Goal: Book appointment/travel/reservation

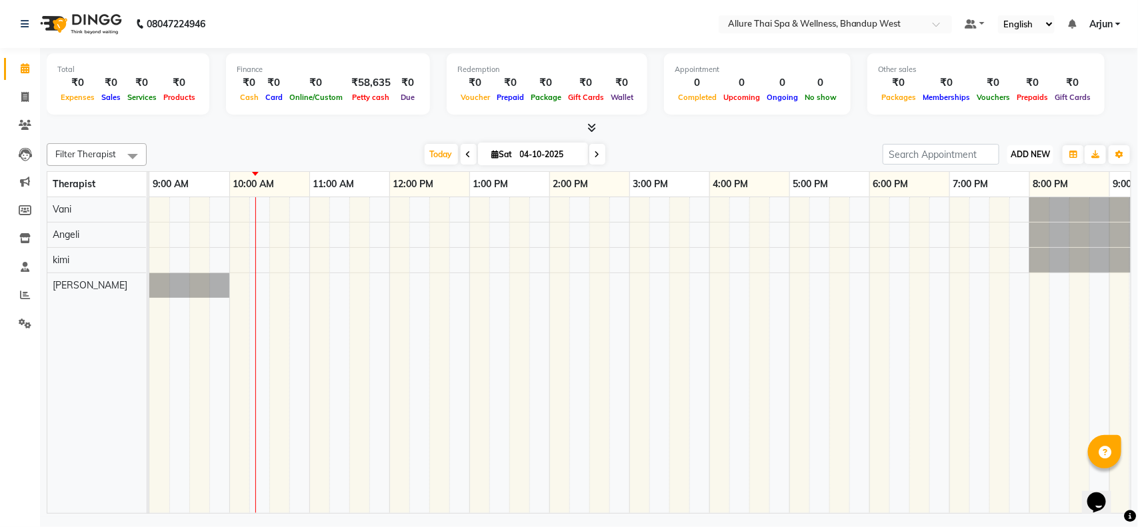
click at [1022, 159] on span "ADD NEW" at bounding box center [1030, 154] width 39 height 10
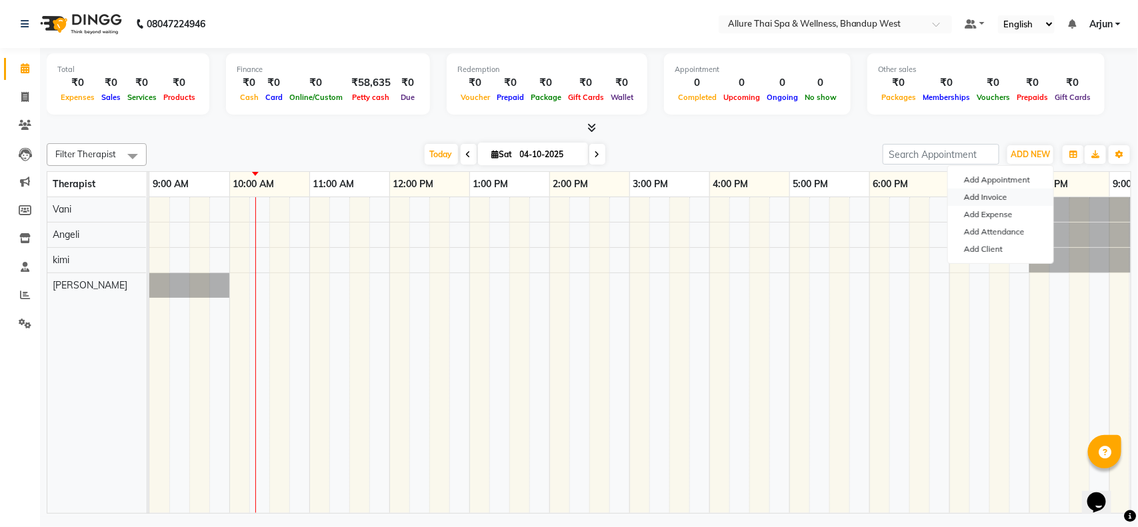
click at [992, 200] on link "Add Invoice" at bounding box center [1000, 197] width 105 height 17
select select "8527"
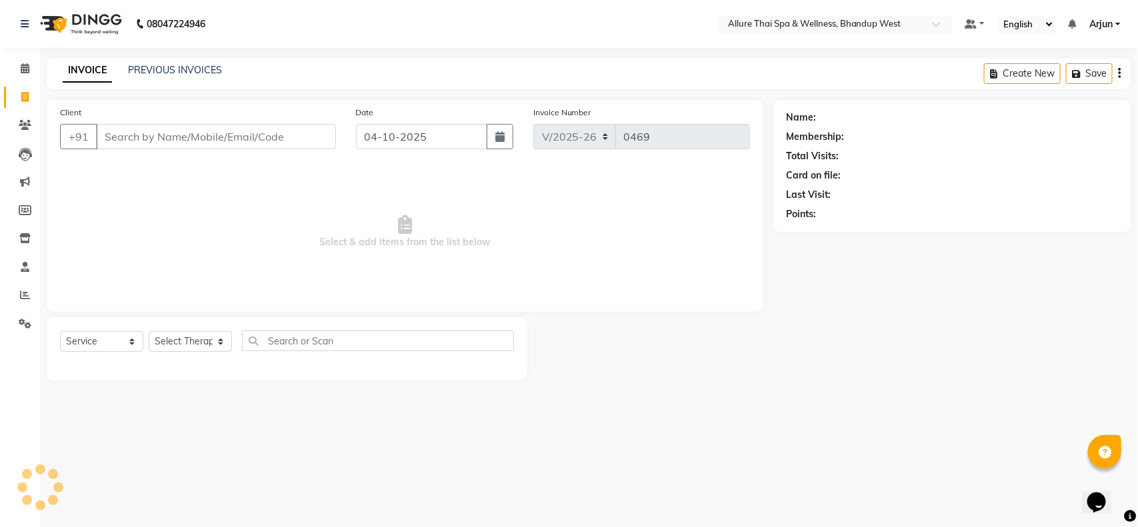
select select "package"
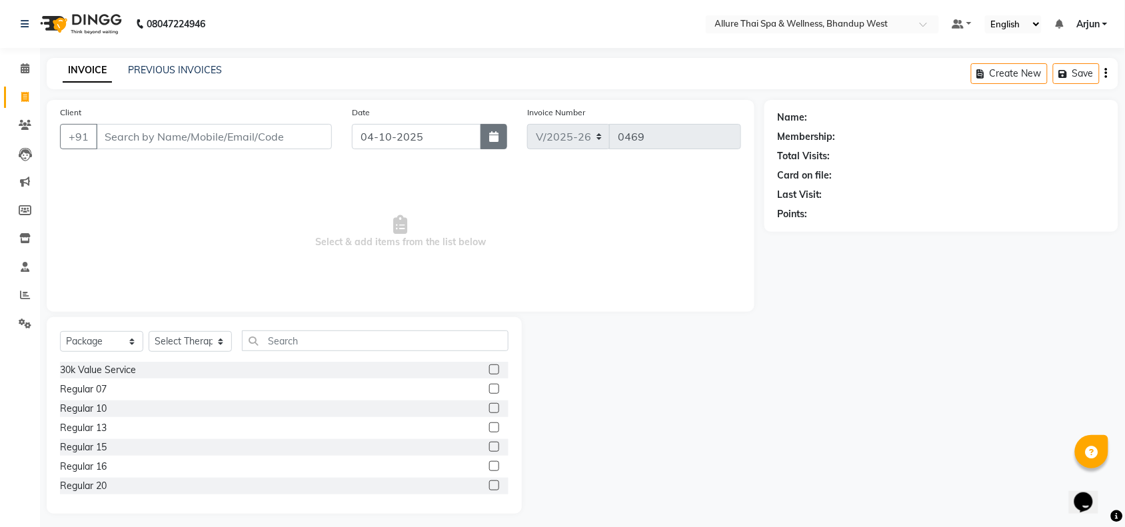
click at [501, 141] on button "button" at bounding box center [494, 136] width 27 height 25
select select "10"
select select "2025"
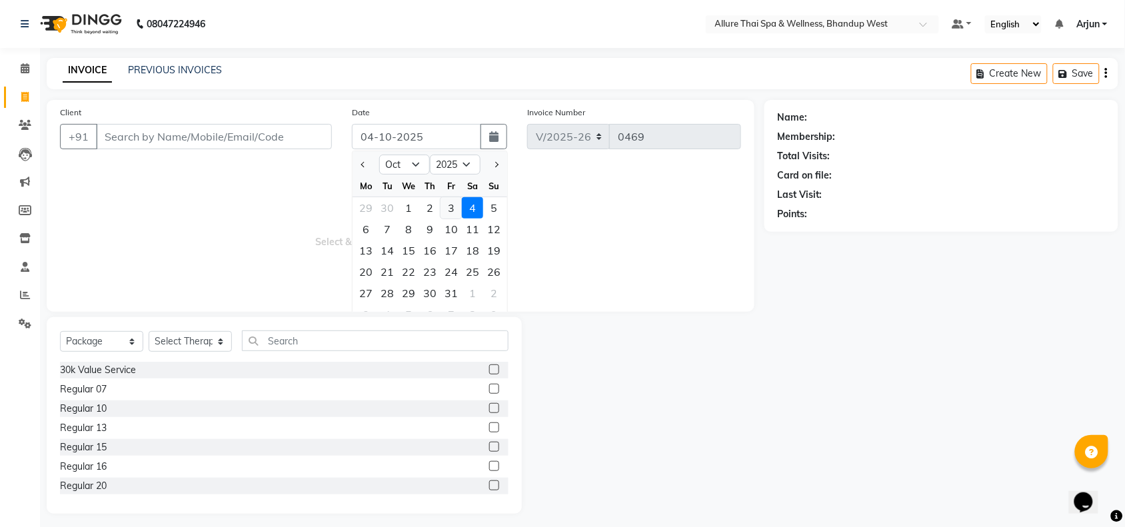
click at [443, 207] on div "3" at bounding box center [451, 207] width 21 height 21
type input "03-10-2025"
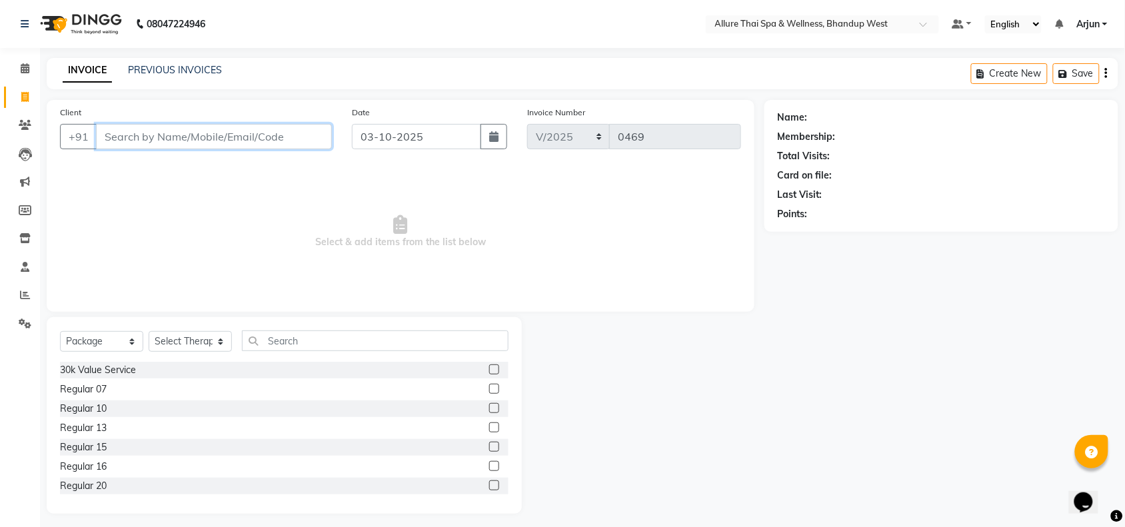
click at [245, 135] on input "Client" at bounding box center [214, 136] width 236 height 25
click at [277, 141] on input "Client" at bounding box center [214, 136] width 236 height 25
paste input "7506088960"
type input "7506088960"
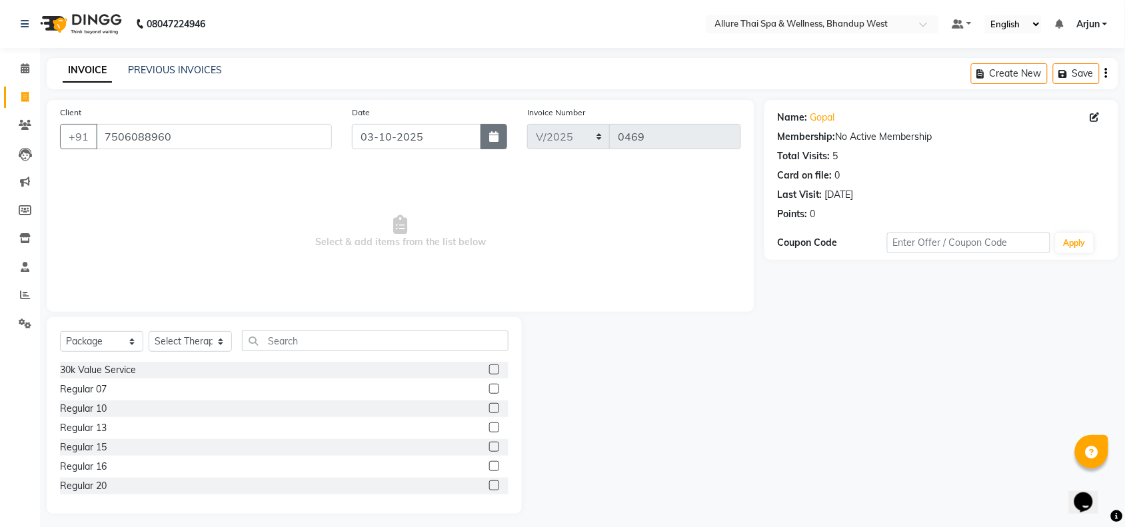
click at [498, 142] on icon "button" at bounding box center [493, 136] width 9 height 11
select select "10"
select select "2025"
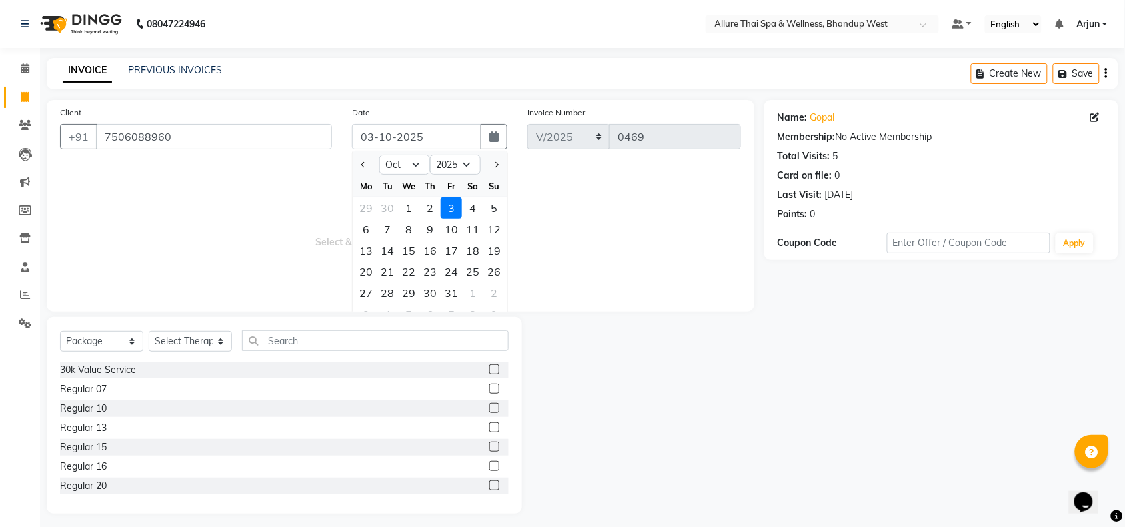
click at [451, 203] on div "3" at bounding box center [451, 207] width 21 height 21
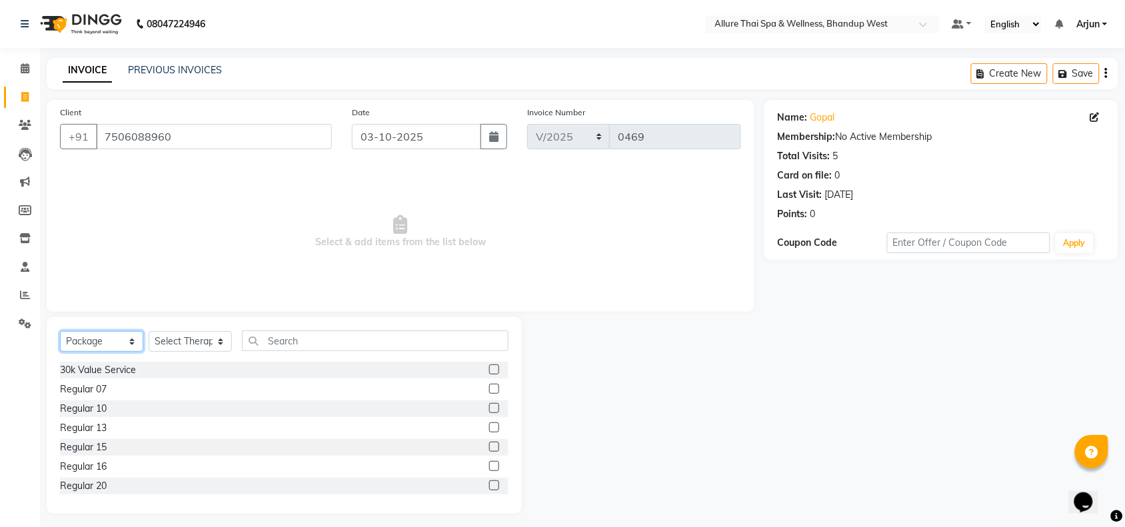
click at [134, 345] on select "Select Service Product Membership Package Voucher Prepaid Gift Card" at bounding box center [101, 341] width 83 height 21
select select "service"
click at [60, 331] on select "Select Service Product Membership Package Voucher Prepaid Gift Card" at bounding box center [101, 341] width 83 height 21
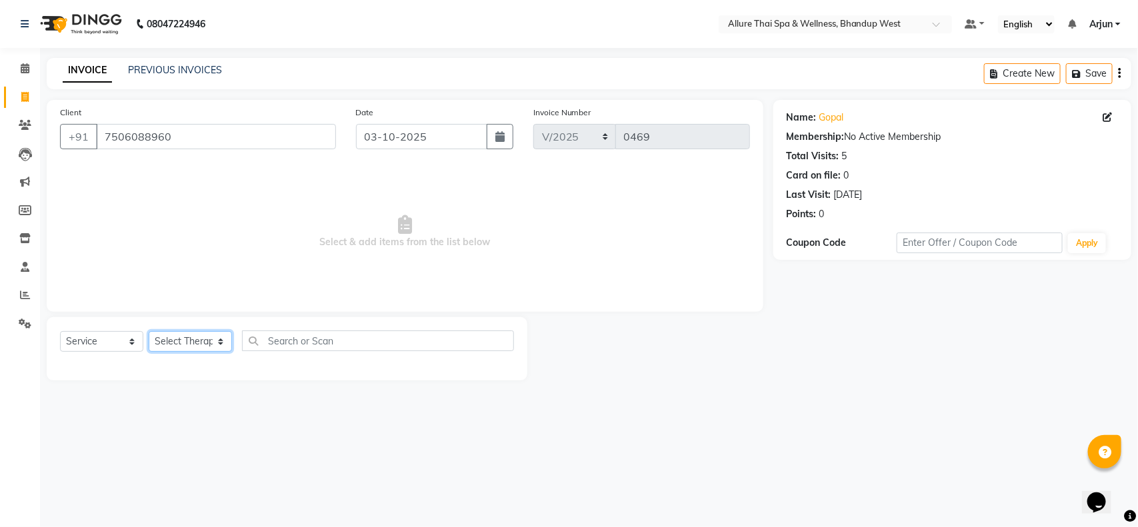
click at [224, 341] on select "Select Therapist [PERSON_NAME] [PERSON_NAME] kimi Mercy Noite Pari [PERSON_NAME…" at bounding box center [190, 341] width 83 height 21
select select "86274"
click at [149, 331] on select "Select Therapist [PERSON_NAME] [PERSON_NAME] kimi Mercy Noite Pari [PERSON_NAME…" at bounding box center [190, 341] width 83 height 21
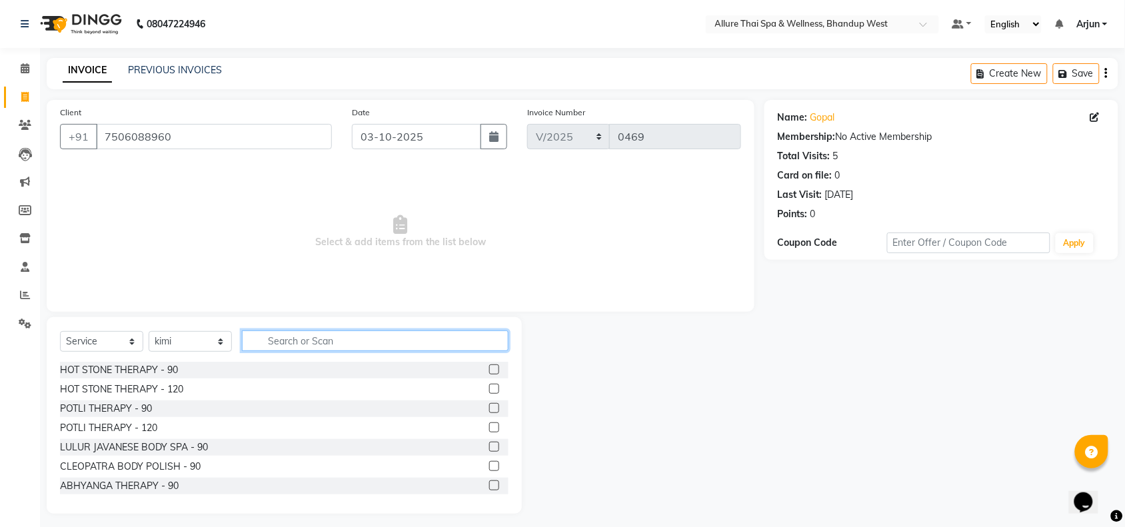
click at [335, 339] on input "text" at bounding box center [375, 341] width 267 height 21
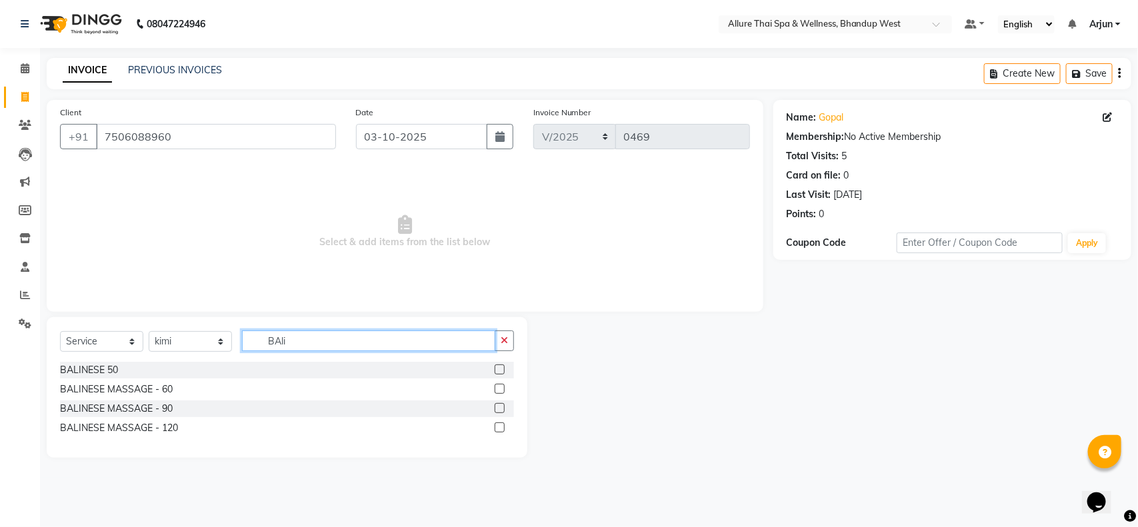
type input "BAli"
click at [495, 390] on label at bounding box center [500, 389] width 10 height 10
click at [495, 390] on input "checkbox" at bounding box center [499, 389] width 9 height 9
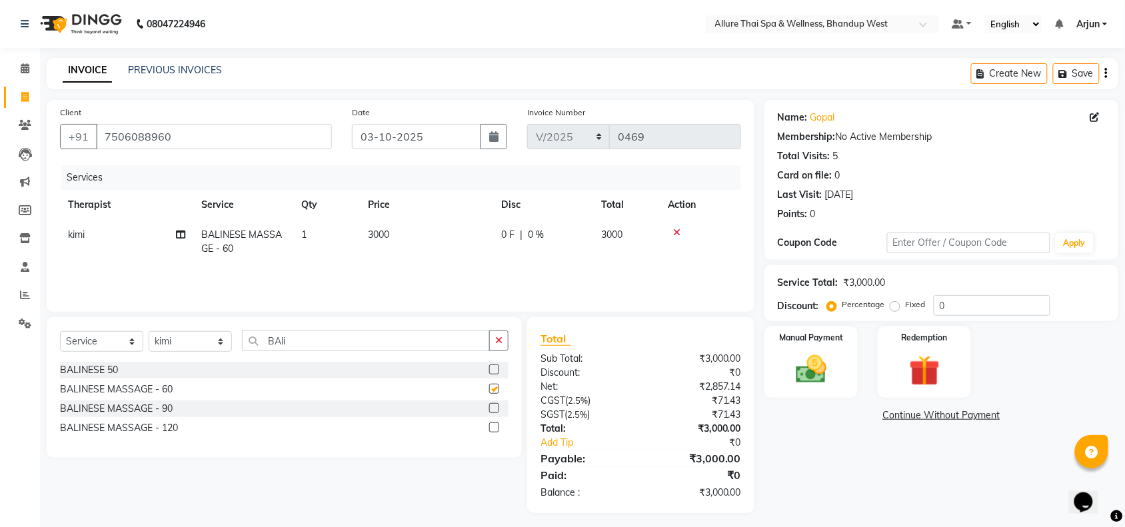
checkbox input "false"
click at [838, 378] on div "Manual Payment" at bounding box center [811, 362] width 97 height 75
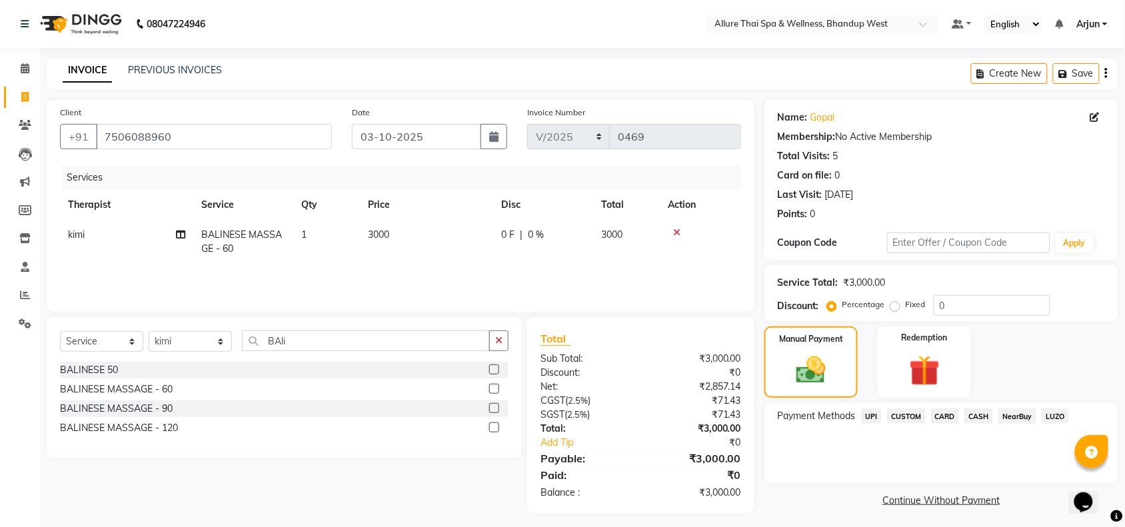
click at [864, 417] on span "UPI" at bounding box center [871, 416] width 21 height 15
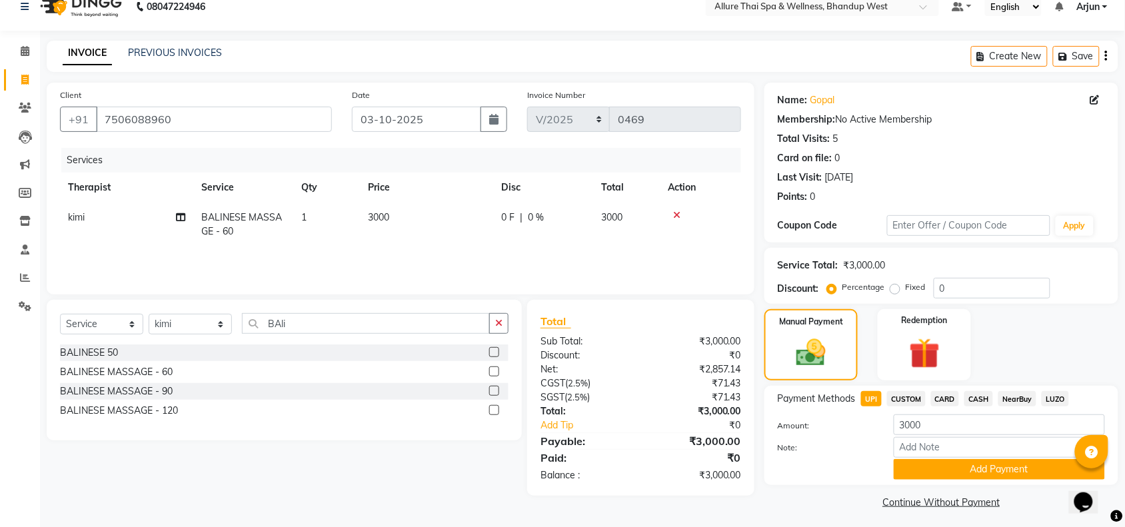
scroll to position [22, 0]
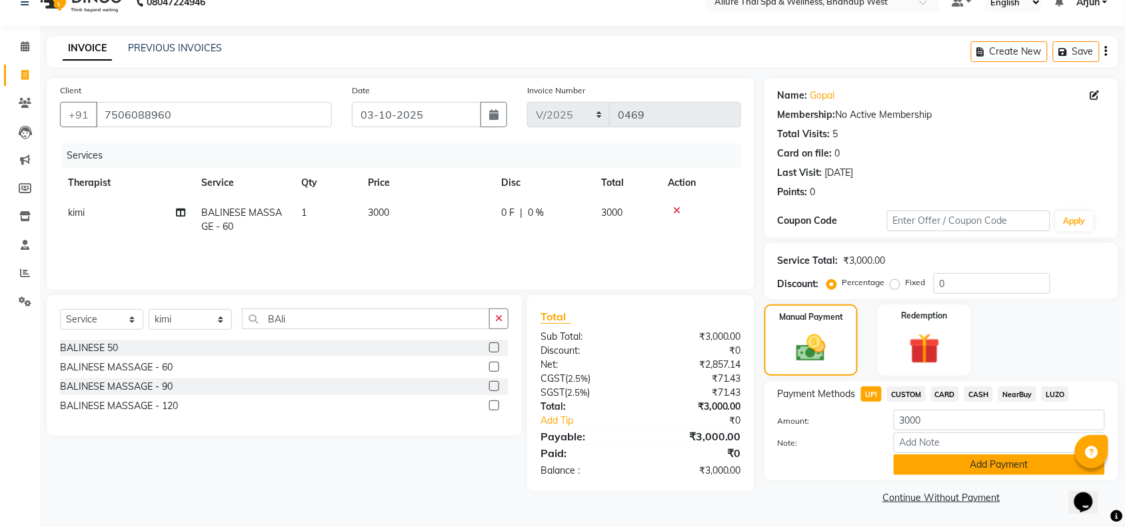
click at [929, 467] on button "Add Payment" at bounding box center [999, 465] width 211 height 21
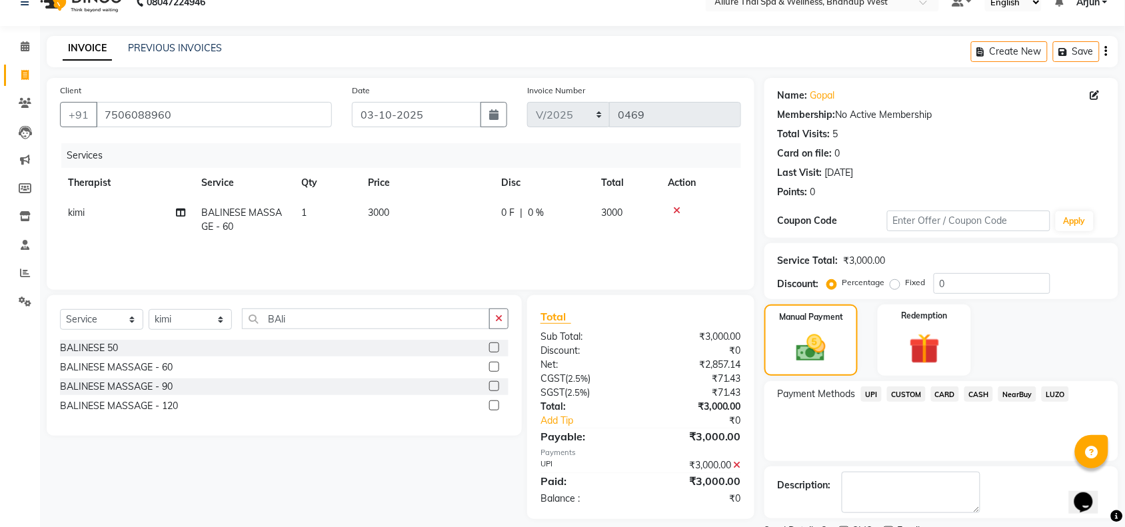
scroll to position [79, 0]
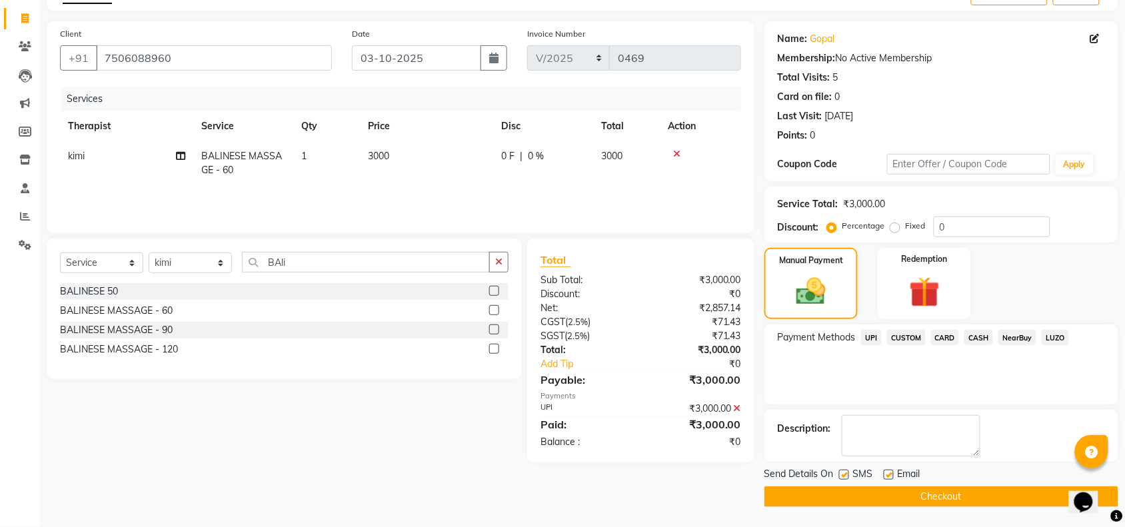
click at [845, 475] on label at bounding box center [844, 475] width 10 height 10
click at [845, 475] on input "checkbox" at bounding box center [843, 475] width 9 height 9
checkbox input "false"
click at [862, 501] on button "Checkout" at bounding box center [942, 497] width 354 height 21
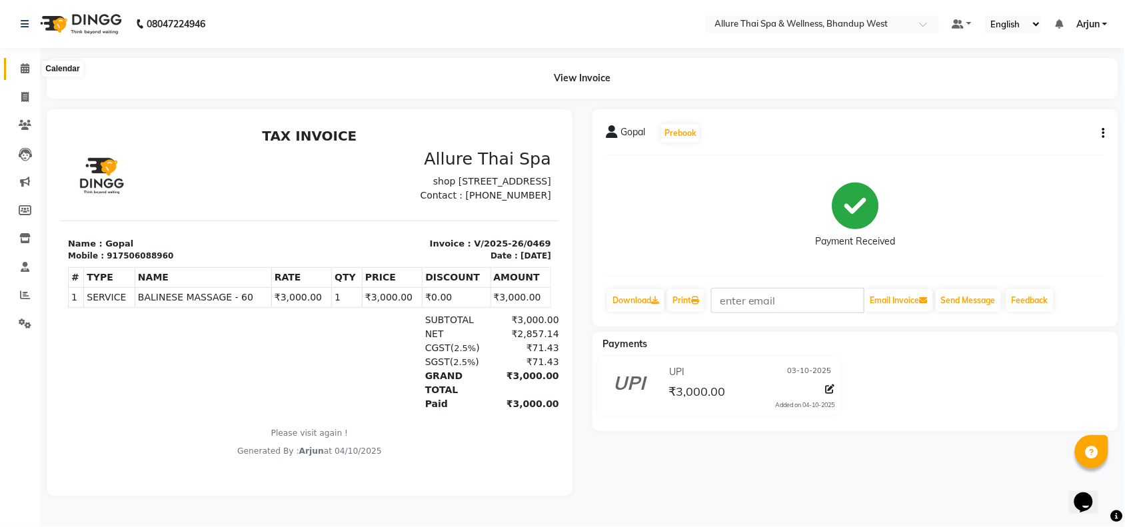
click at [29, 72] on span at bounding box center [24, 68] width 23 height 15
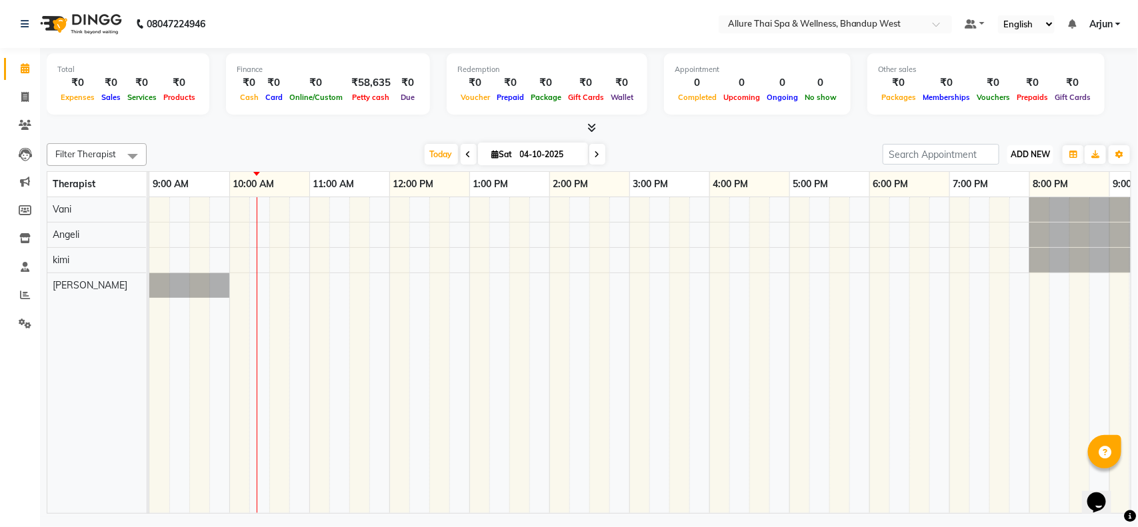
click at [1037, 160] on button "ADD NEW Toggle Dropdown" at bounding box center [1030, 154] width 46 height 19
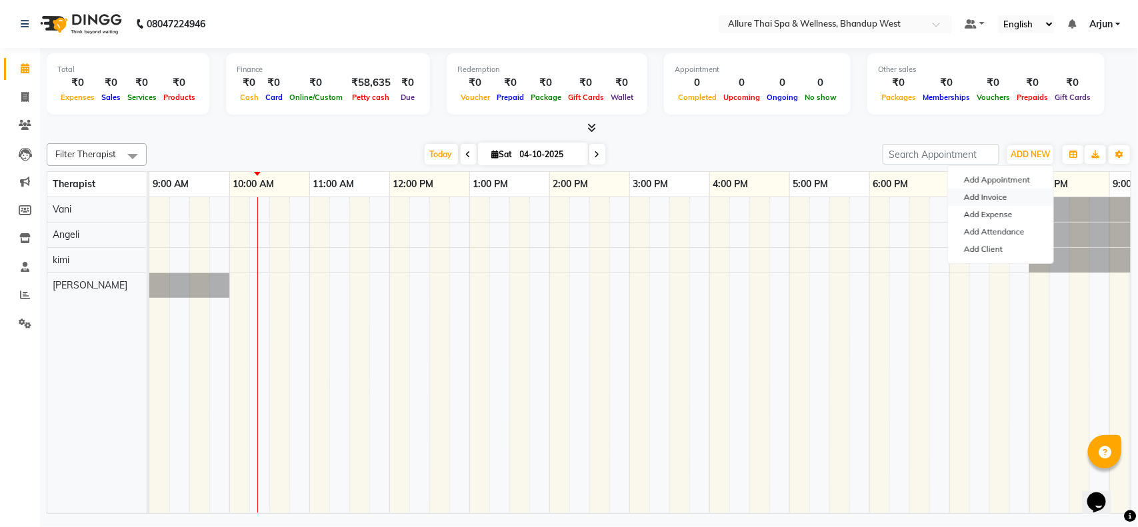
click at [1007, 194] on link "Add Invoice" at bounding box center [1000, 197] width 105 height 17
select select "service"
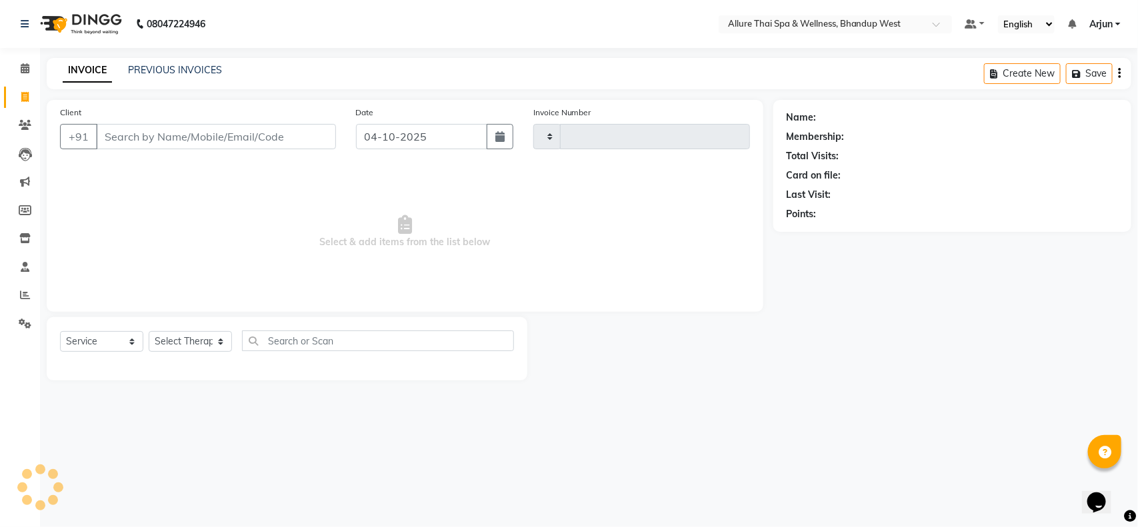
type input "0470"
select select "8527"
select select "package"
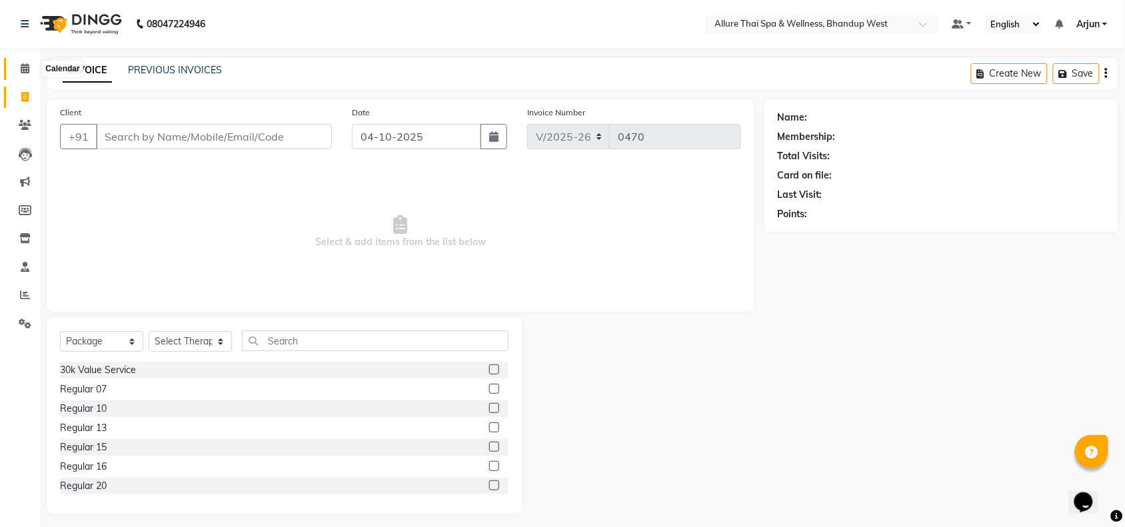
click at [31, 65] on span at bounding box center [24, 68] width 23 height 15
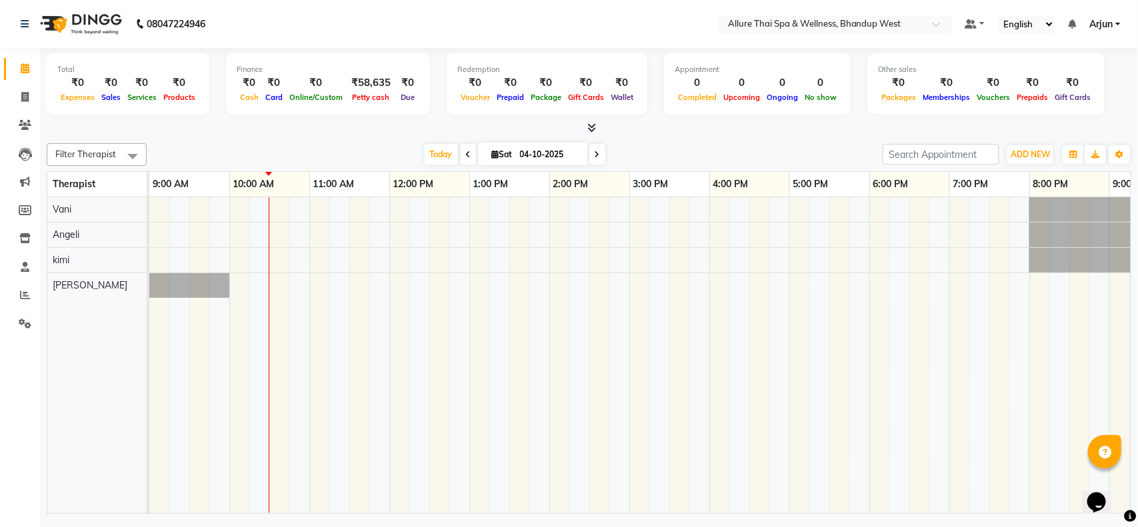
click at [461, 153] on span at bounding box center [469, 154] width 16 height 21
type input "03-10-2025"
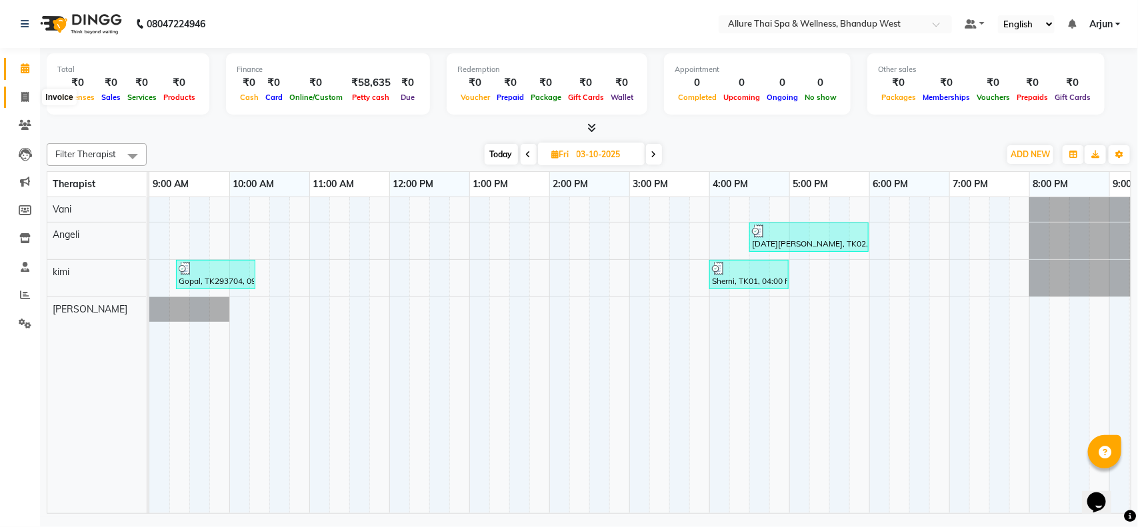
drag, startPoint x: 28, startPoint y: 97, endPoint x: 39, endPoint y: 94, distance: 11.0
click at [28, 97] on icon at bounding box center [24, 97] width 7 height 10
select select "8527"
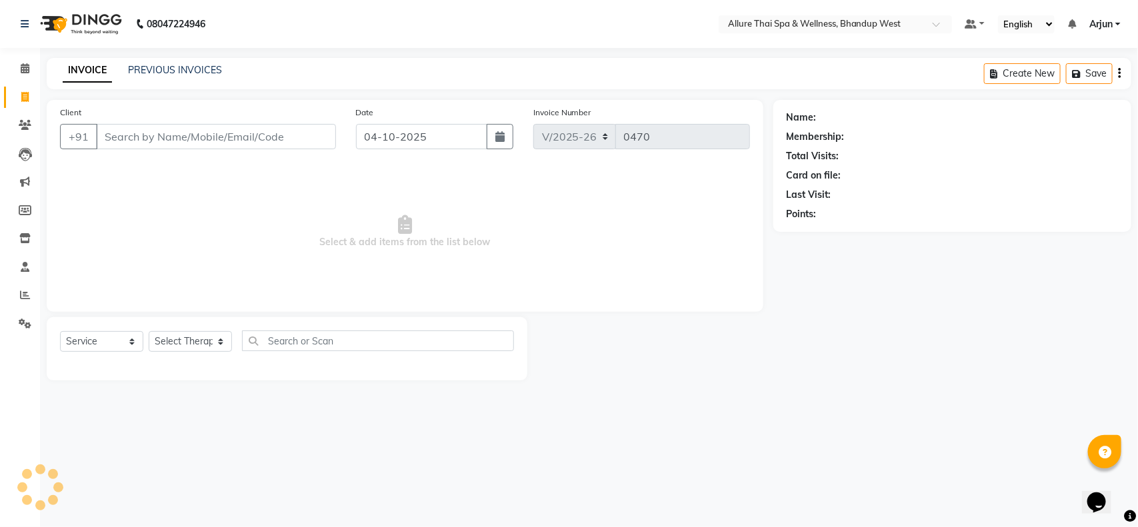
select select "package"
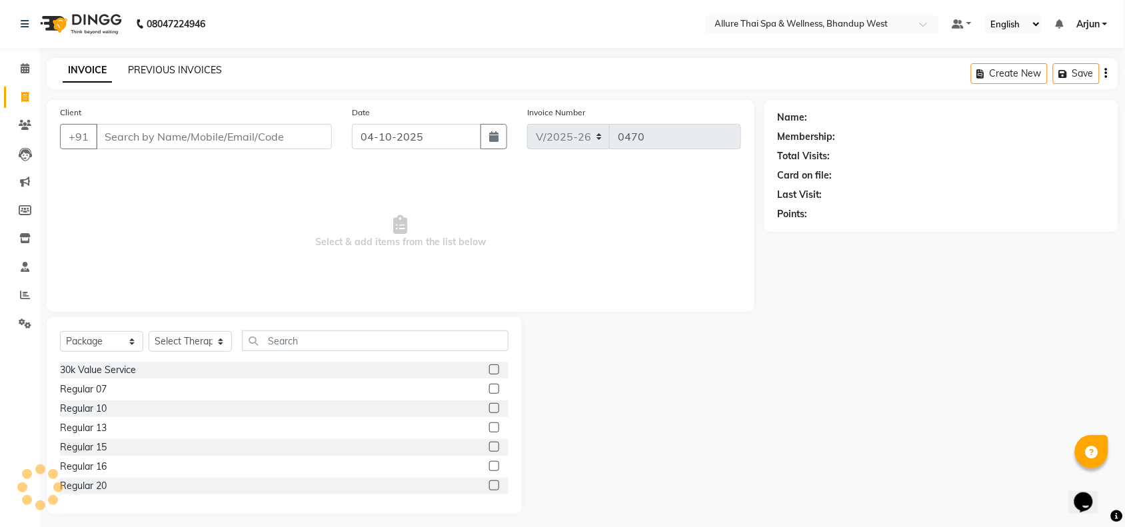
click at [153, 75] on link "PREVIOUS INVOICES" at bounding box center [175, 70] width 94 height 12
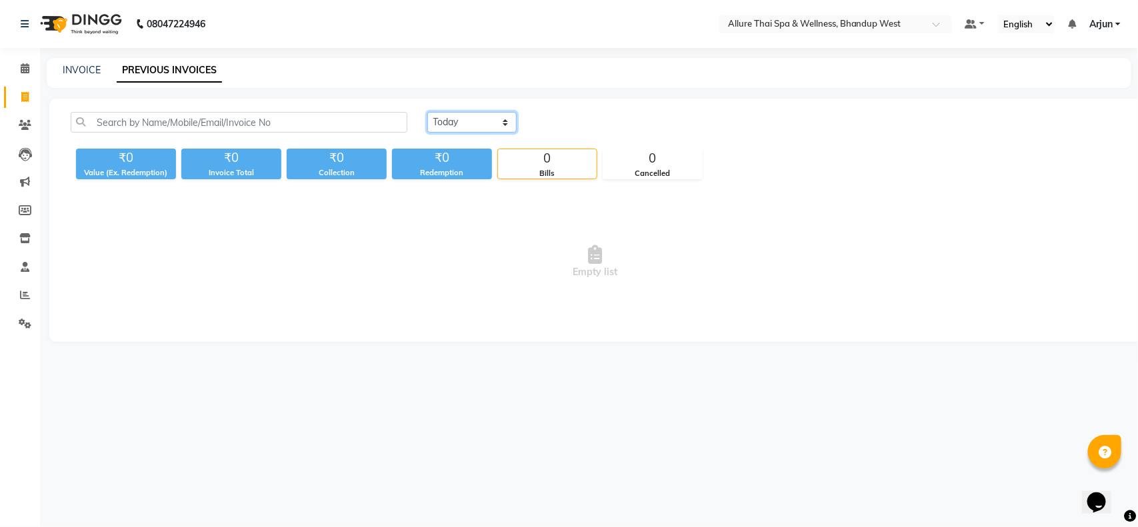
click at [503, 124] on select "[DATE] [DATE] Custom Range" at bounding box center [471, 122] width 89 height 21
select select "yesterday"
click at [427, 112] on select "[DATE] [DATE] Custom Range" at bounding box center [471, 122] width 89 height 21
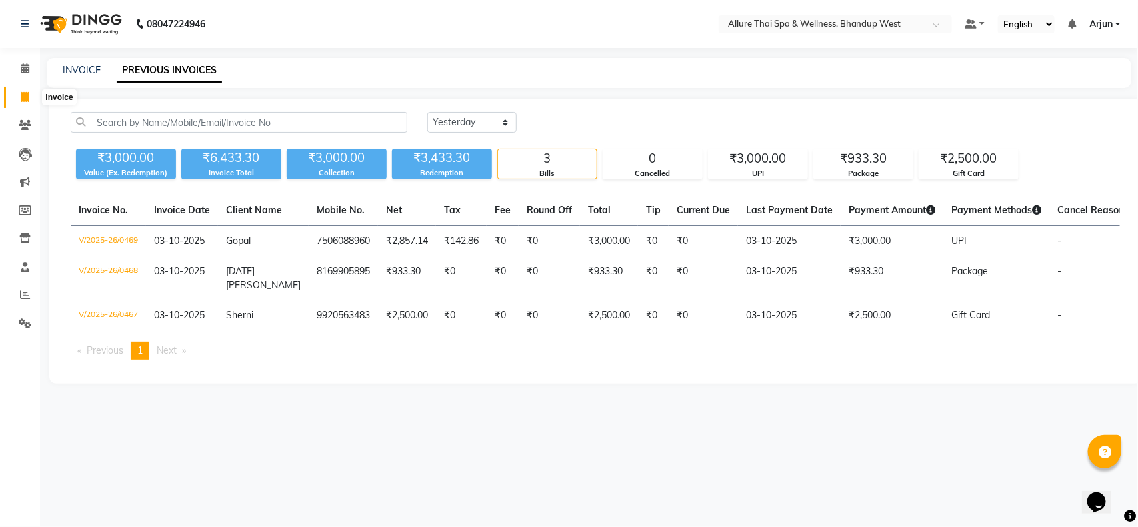
click at [23, 95] on icon at bounding box center [24, 97] width 7 height 10
select select "service"
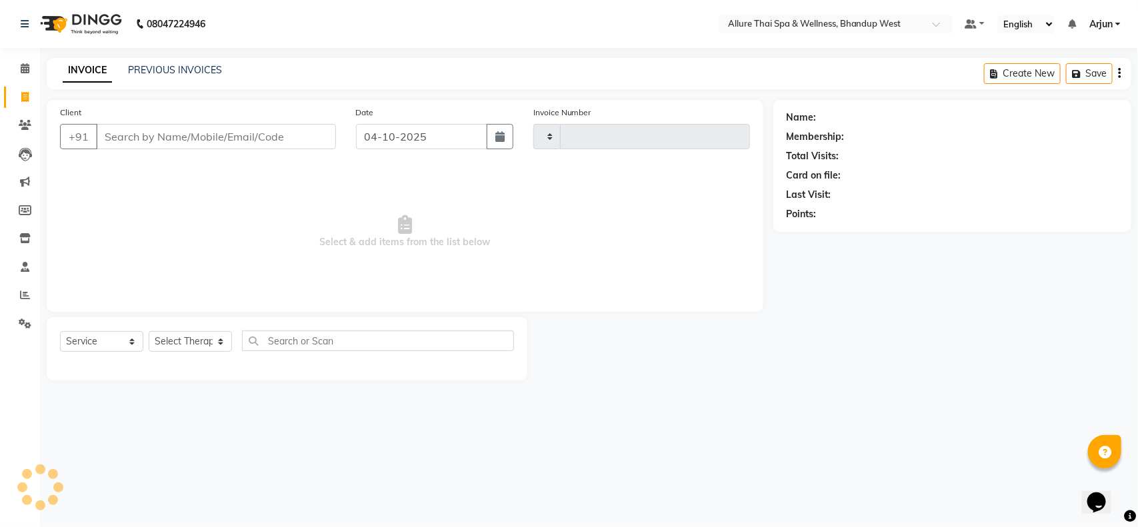
type input "0470"
select select "8527"
select select "package"
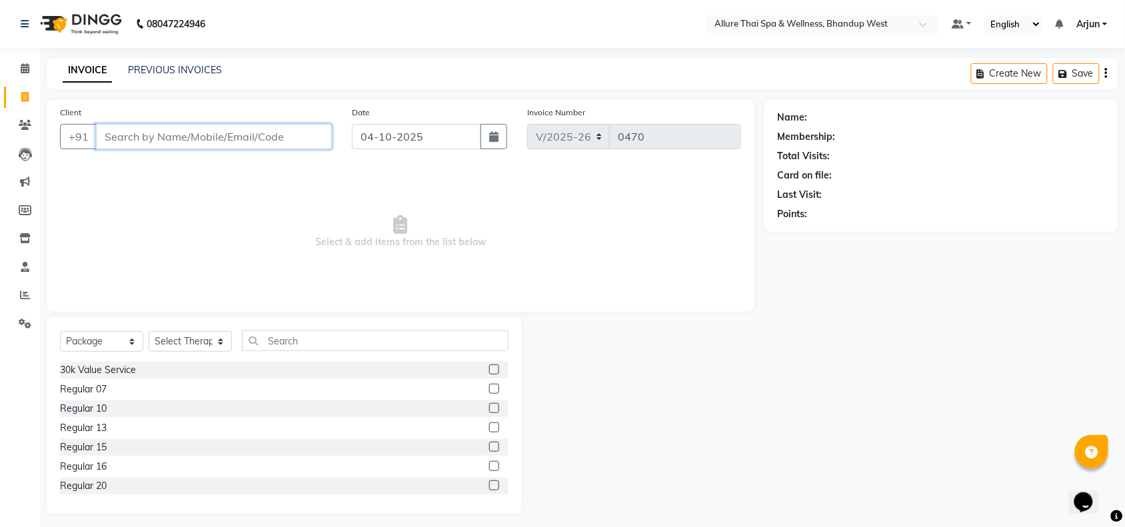
click at [237, 128] on input "Client" at bounding box center [214, 136] width 236 height 25
paste input "9769010763"
type input "9769010763"
click at [301, 133] on span "Add Client" at bounding box center [297, 136] width 53 height 13
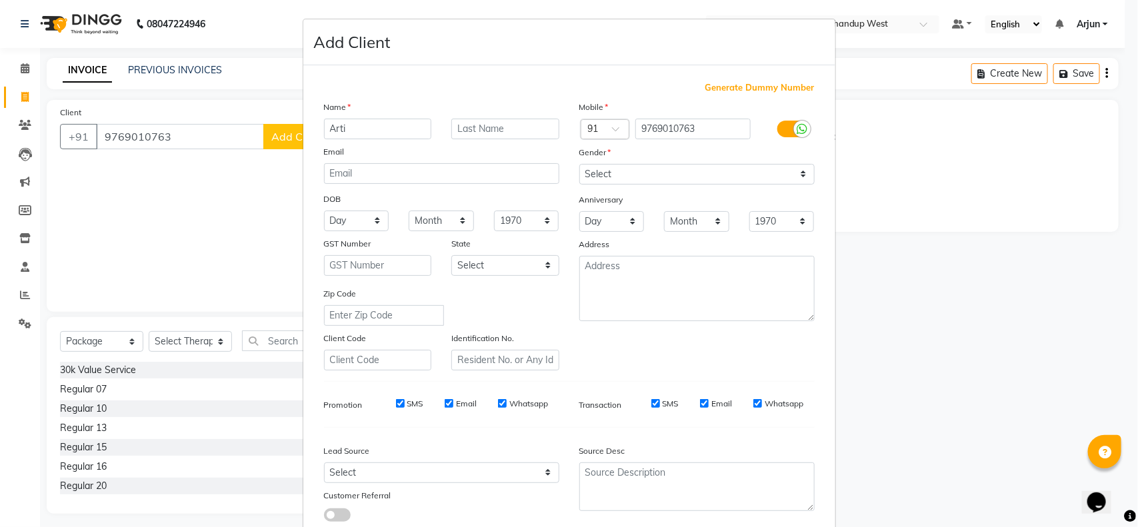
type input "Arti"
click at [780, 167] on select "Select [DEMOGRAPHIC_DATA] [DEMOGRAPHIC_DATA] Other Prefer Not To Say" at bounding box center [696, 174] width 235 height 21
select select "[DEMOGRAPHIC_DATA]"
click at [579, 164] on select "Select [DEMOGRAPHIC_DATA] [DEMOGRAPHIC_DATA] Other Prefer Not To Say" at bounding box center [696, 174] width 235 height 21
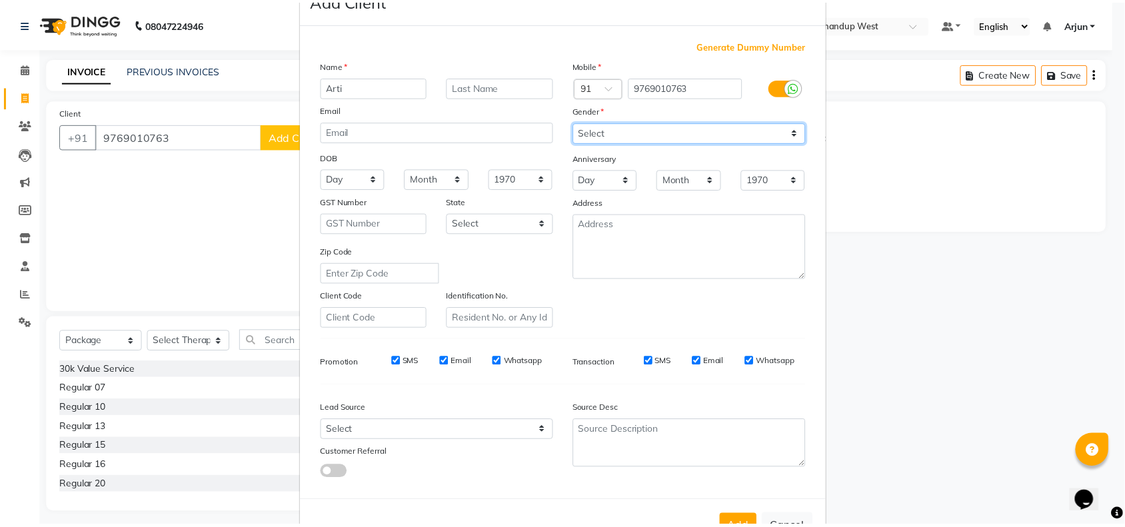
scroll to position [83, 0]
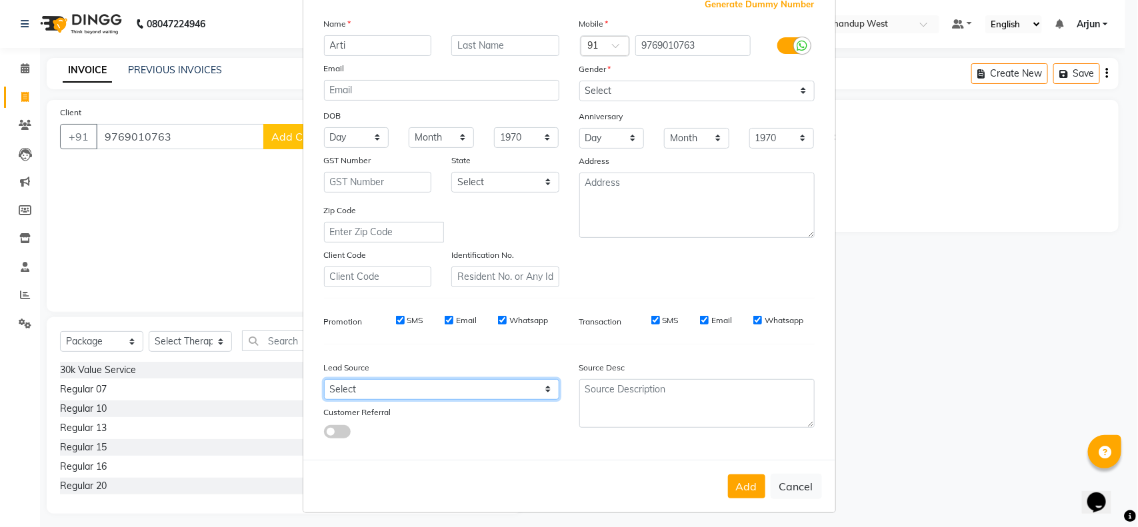
click at [541, 388] on select "Select Walk-in Referral Internet Friend Word of Mouth Advertisement Facebook Ju…" at bounding box center [441, 389] width 235 height 21
select select "55736"
click at [324, 379] on select "Select Walk-in Referral Internet Friend Word of Mouth Advertisement Facebook Ju…" at bounding box center [441, 389] width 235 height 21
click at [745, 488] on button "Add" at bounding box center [746, 487] width 37 height 24
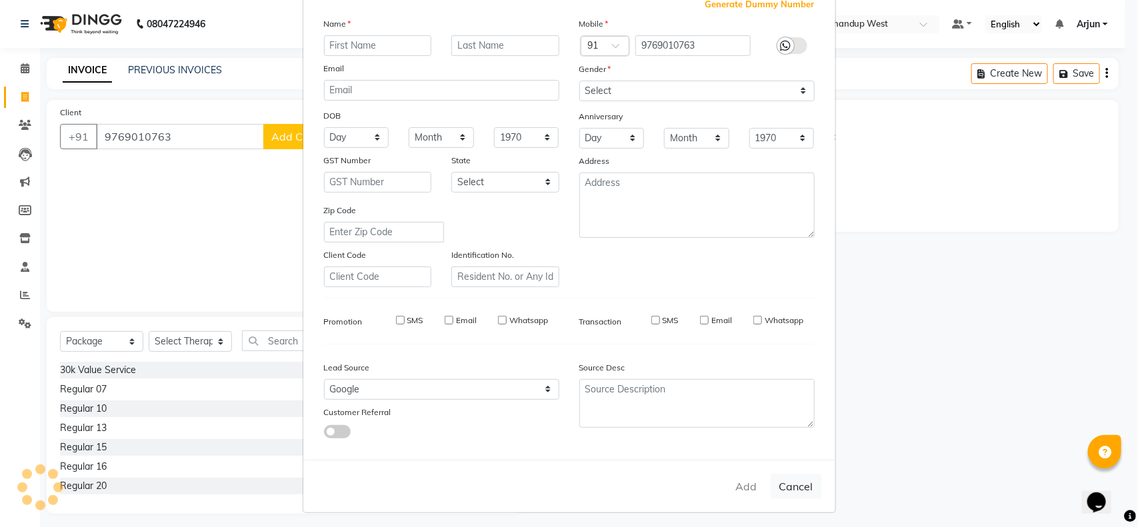
select select
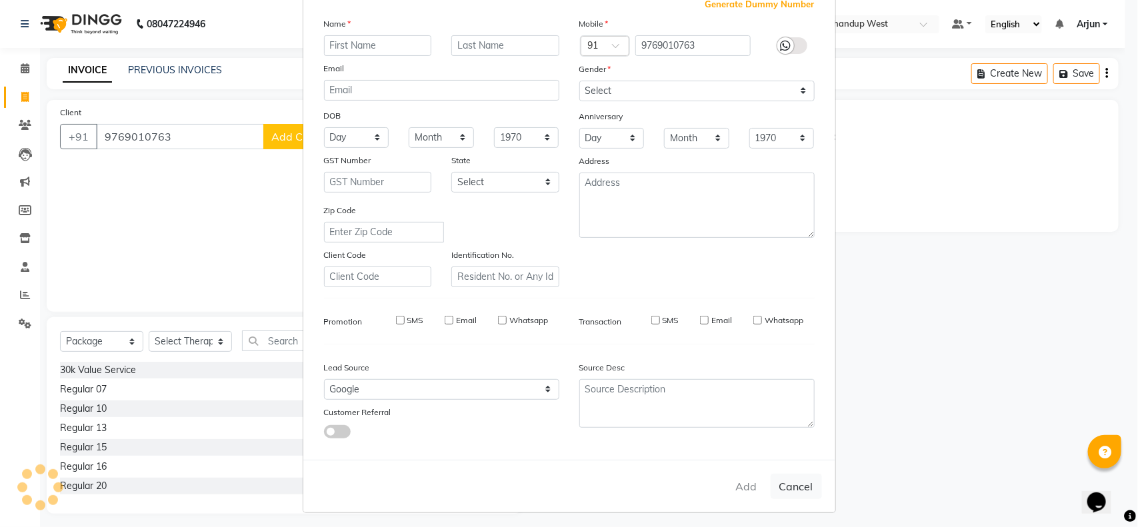
select select
checkbox input "false"
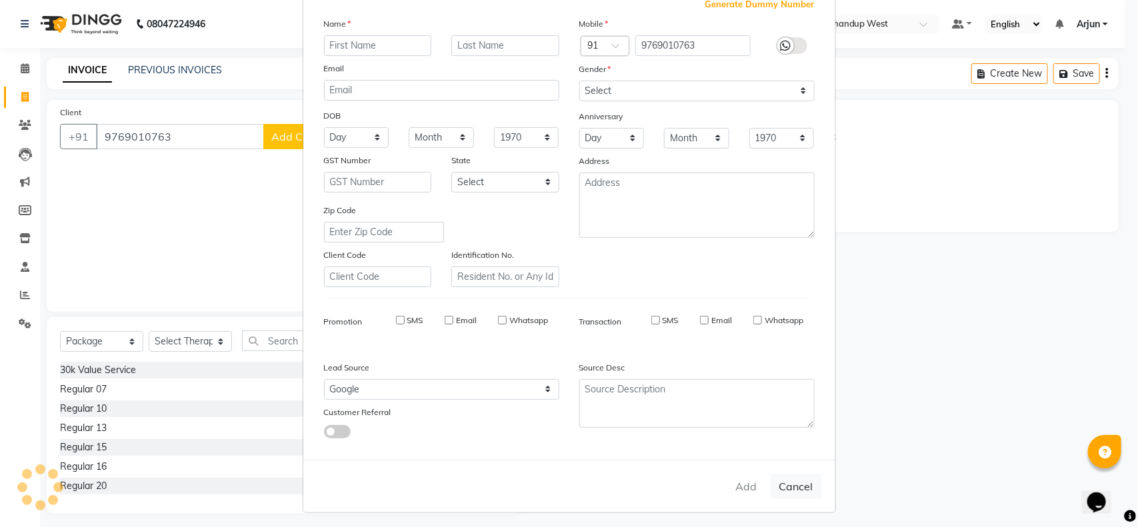
checkbox input "false"
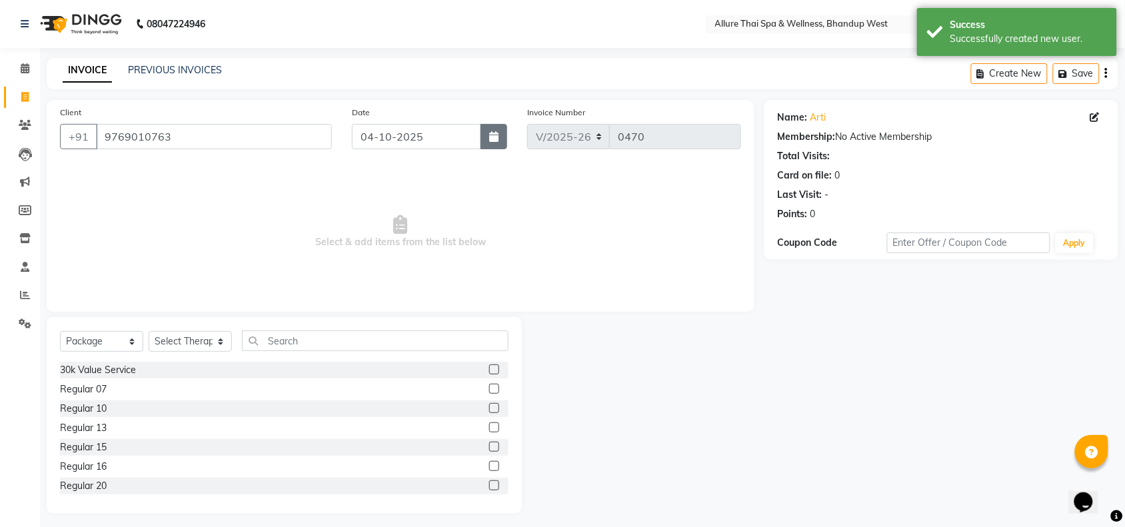
click at [495, 130] on button "button" at bounding box center [494, 136] width 27 height 25
select select "10"
select select "2025"
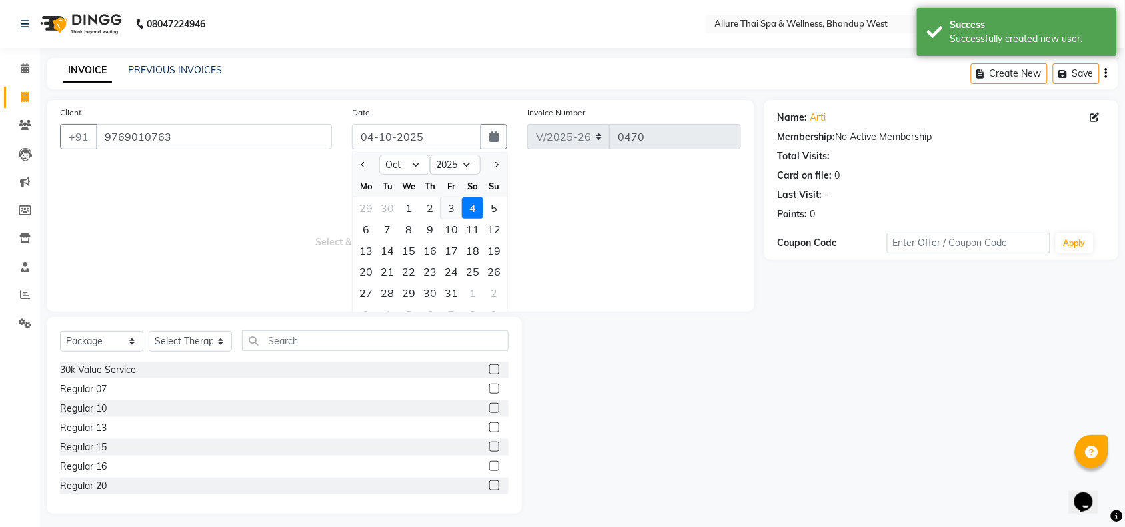
click at [447, 205] on div "3" at bounding box center [451, 207] width 21 height 21
type input "03-10-2025"
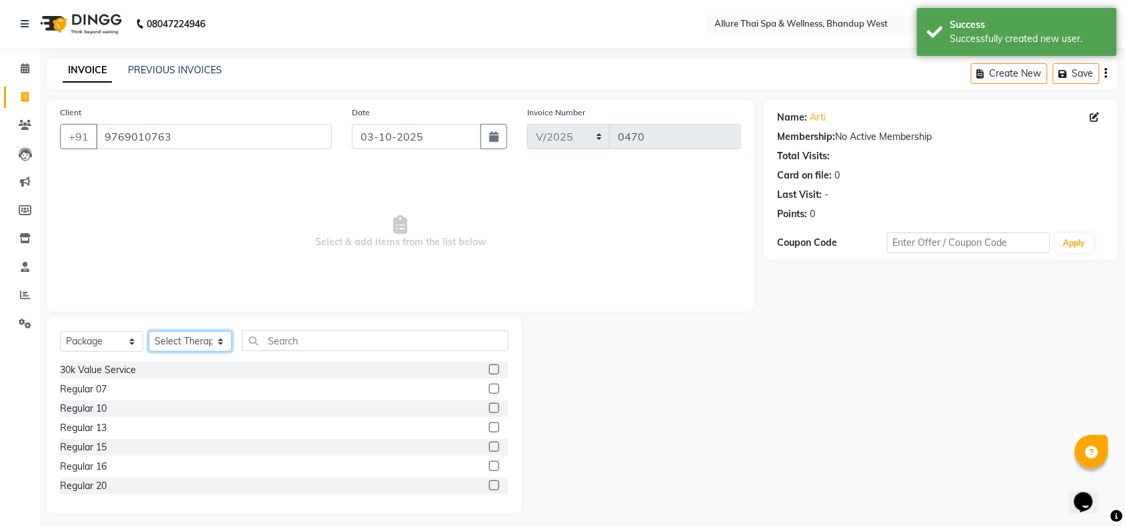
click at [201, 349] on select "Select Therapist [PERSON_NAME] [PERSON_NAME] kimi Mercy Noite Pari [PERSON_NAME…" at bounding box center [190, 341] width 83 height 21
select select "86274"
click at [149, 331] on select "Select Therapist [PERSON_NAME] [PERSON_NAME] kimi Mercy Noite Pari [PERSON_NAME…" at bounding box center [190, 341] width 83 height 21
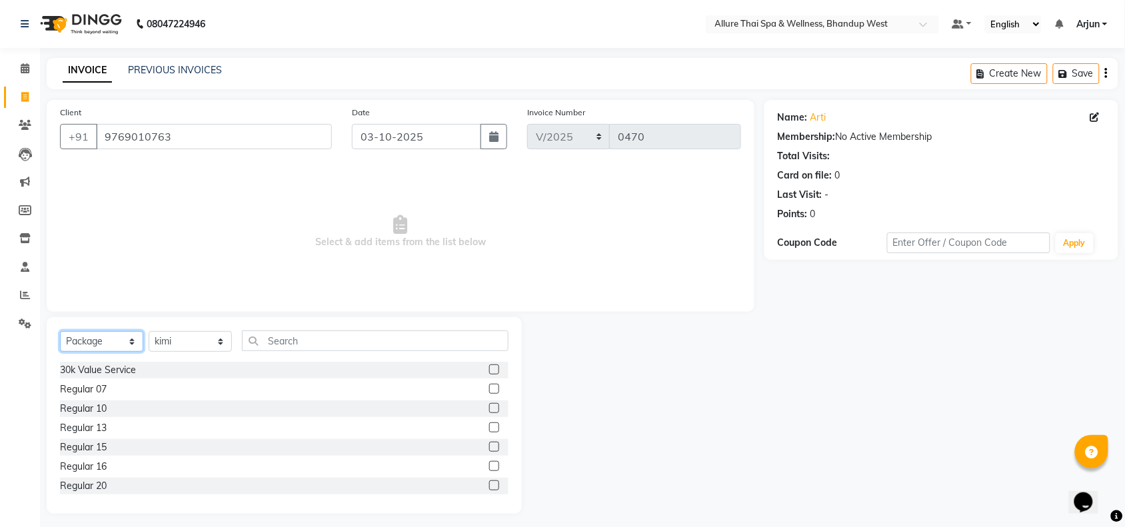
click at [133, 343] on select "Select Service Product Membership Package Voucher Prepaid Gift Card" at bounding box center [101, 341] width 83 height 21
select select "service"
click at [60, 331] on select "Select Service Product Membership Package Voucher Prepaid Gift Card" at bounding box center [101, 341] width 83 height 21
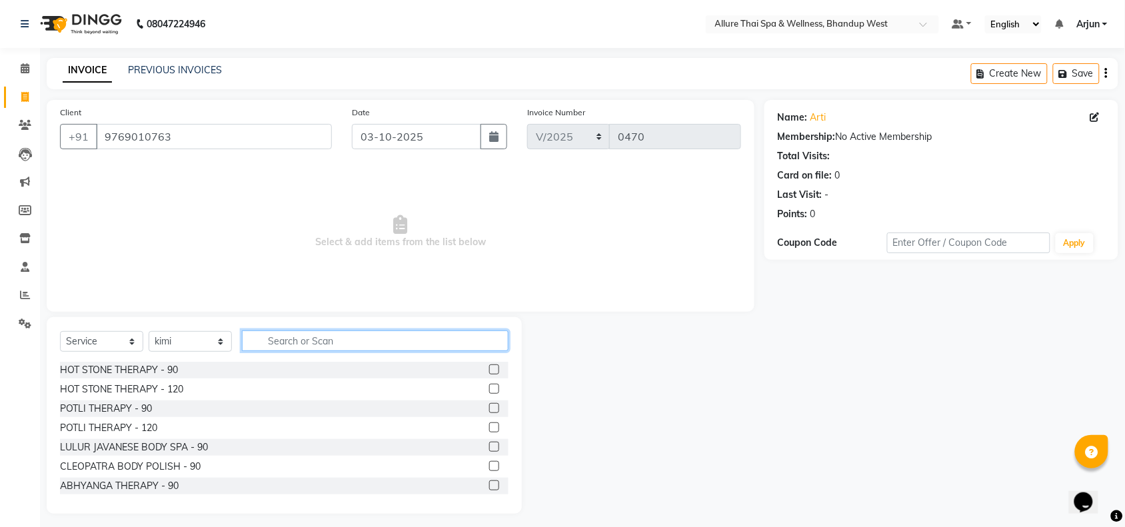
click at [388, 337] on input "text" at bounding box center [375, 341] width 267 height 21
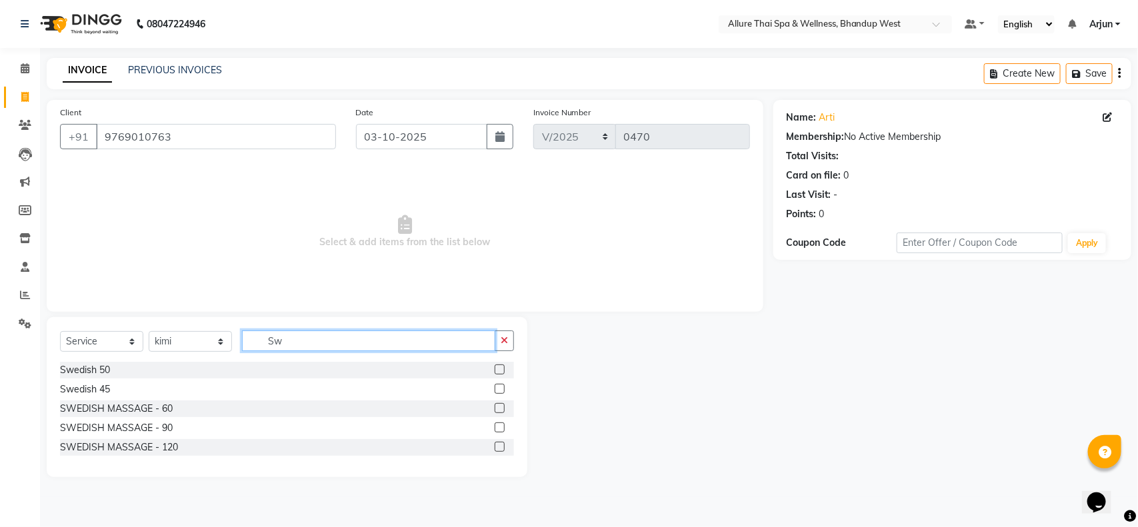
type input "Sw"
click at [495, 410] on label at bounding box center [500, 408] width 10 height 10
click at [495, 410] on input "checkbox" at bounding box center [499, 409] width 9 height 9
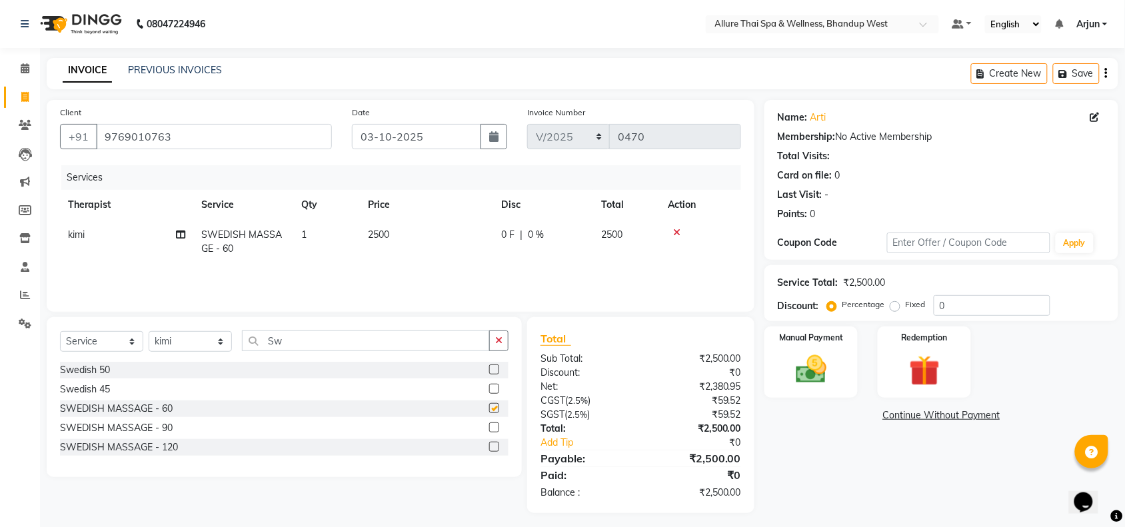
checkbox input "false"
click at [807, 357] on img at bounding box center [811, 369] width 52 height 37
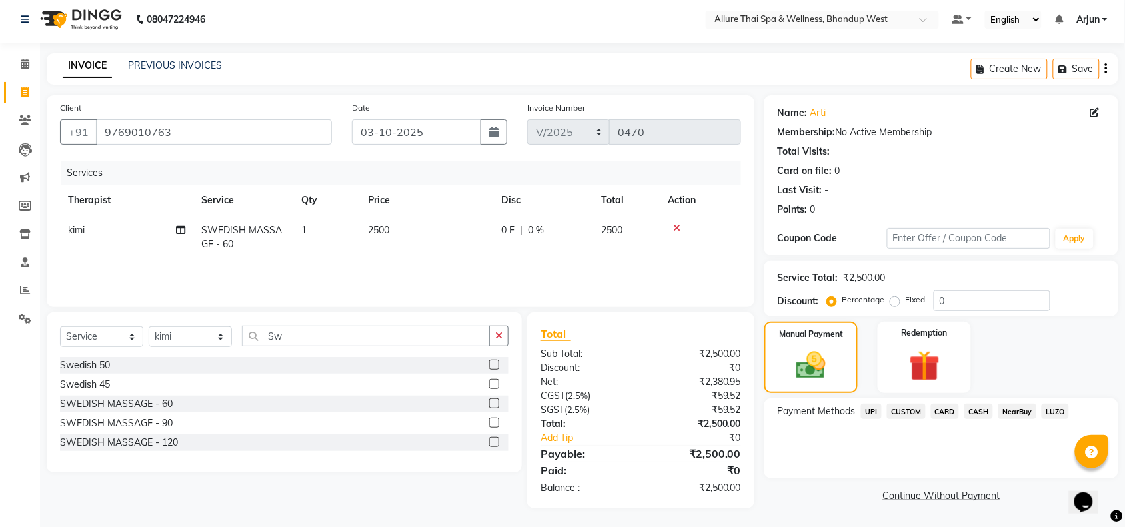
scroll to position [5, 0]
click at [955, 299] on input "0" at bounding box center [992, 300] width 117 height 21
type input "020"
click at [973, 411] on span "CASH" at bounding box center [979, 410] width 29 height 15
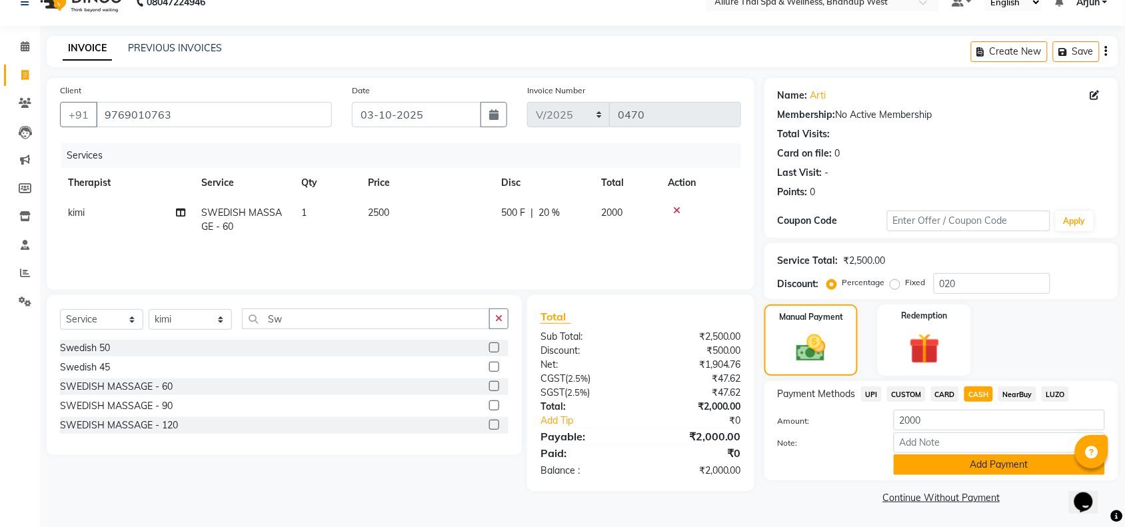
click at [925, 463] on button "Add Payment" at bounding box center [999, 465] width 211 height 21
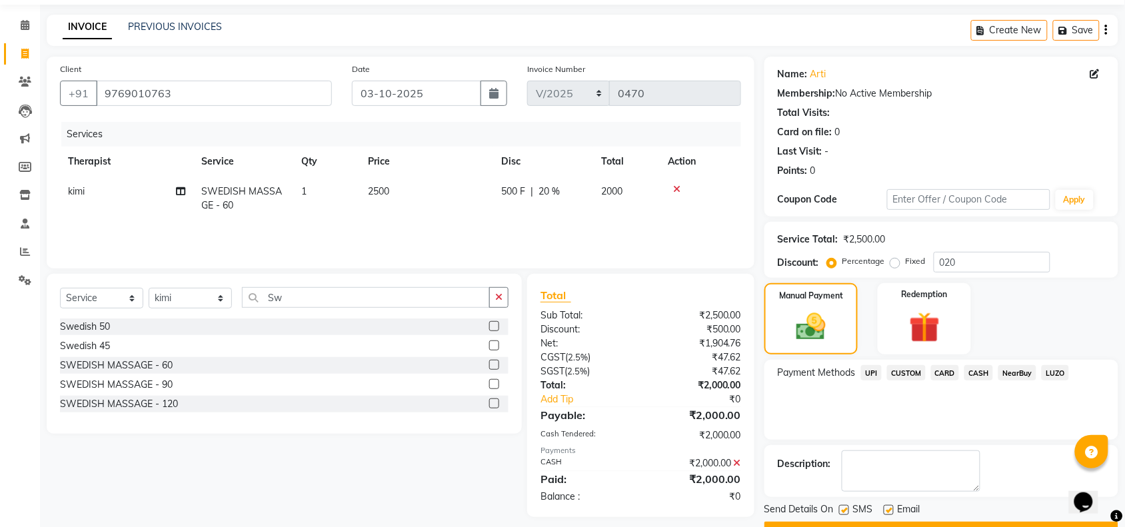
scroll to position [79, 0]
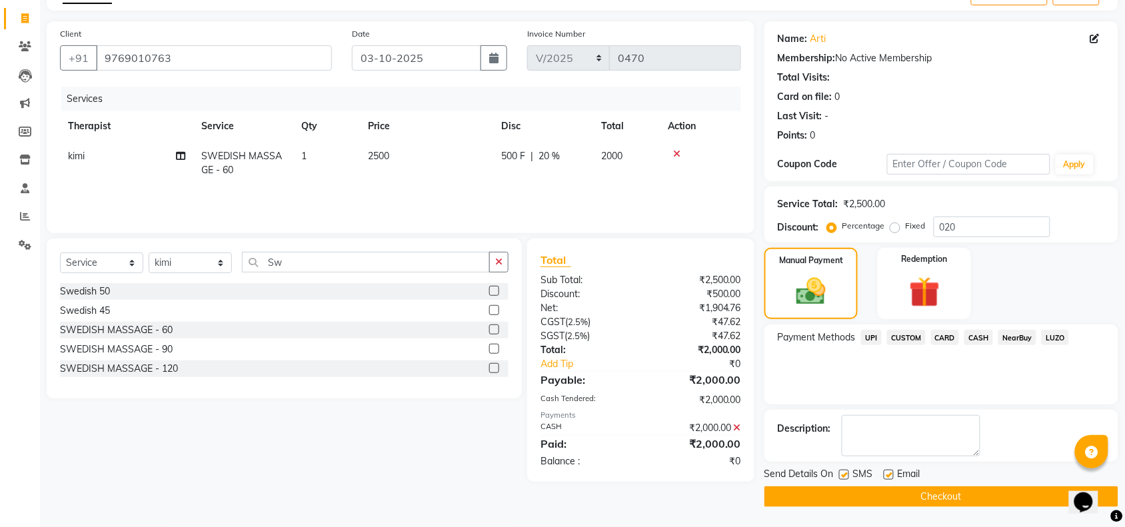
click at [845, 475] on label at bounding box center [844, 475] width 10 height 10
click at [845, 475] on input "checkbox" at bounding box center [843, 475] width 9 height 9
checkbox input "false"
click at [847, 498] on button "Checkout" at bounding box center [942, 497] width 354 height 21
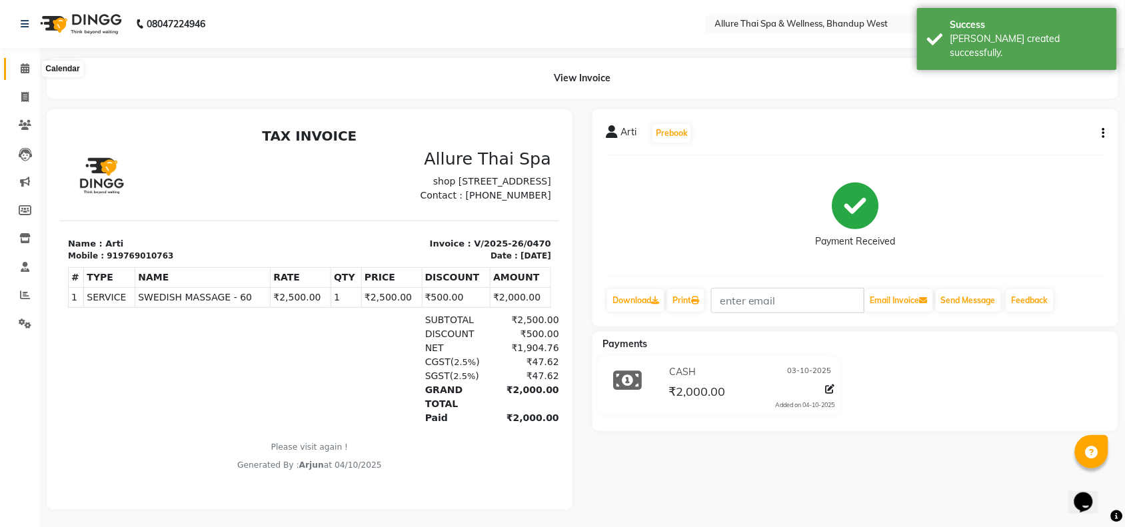
click at [24, 71] on icon at bounding box center [25, 68] width 9 height 10
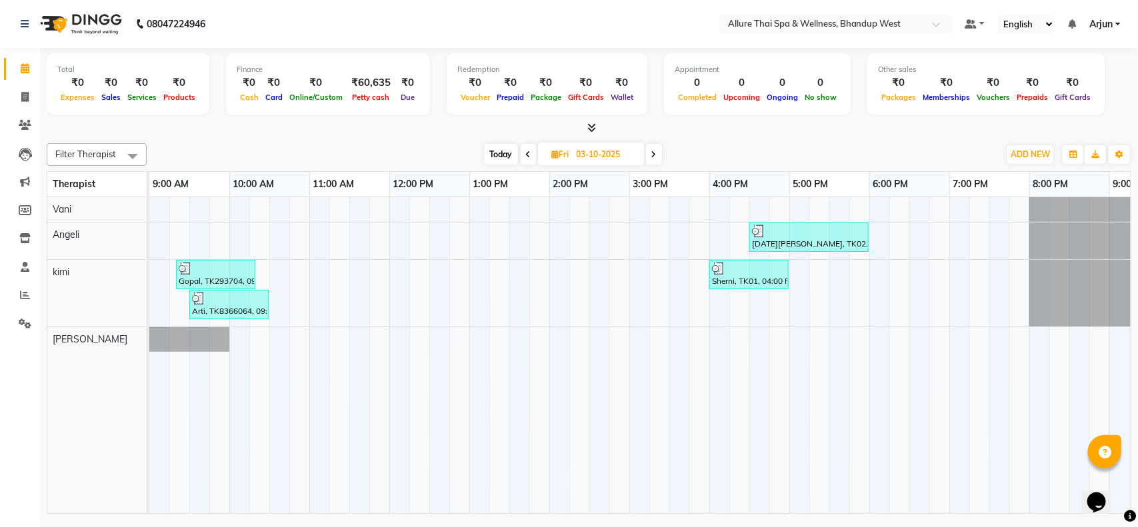
click at [658, 150] on span at bounding box center [654, 154] width 16 height 21
type input "04-10-2025"
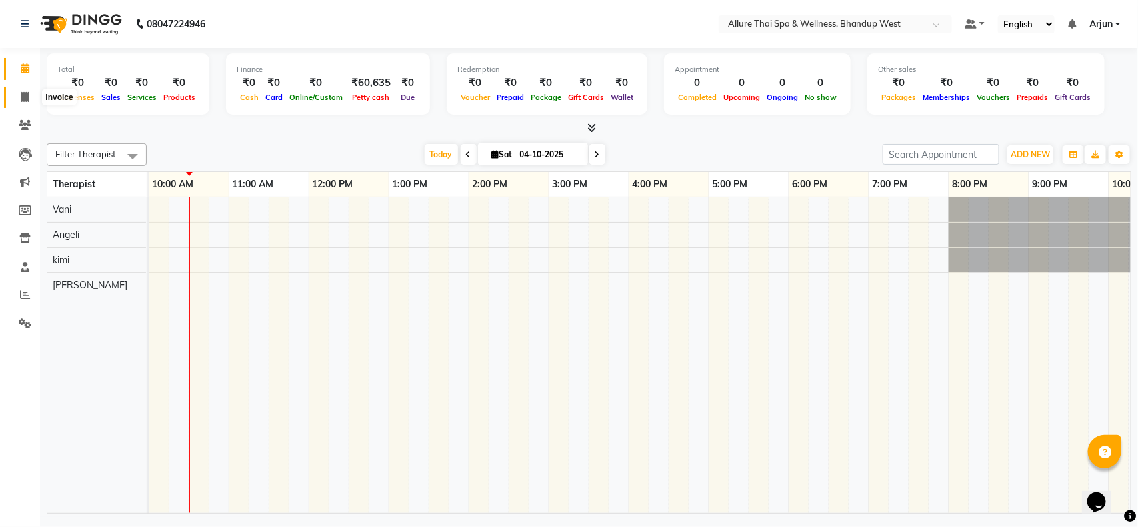
click at [21, 97] on icon at bounding box center [24, 97] width 7 height 10
select select "8527"
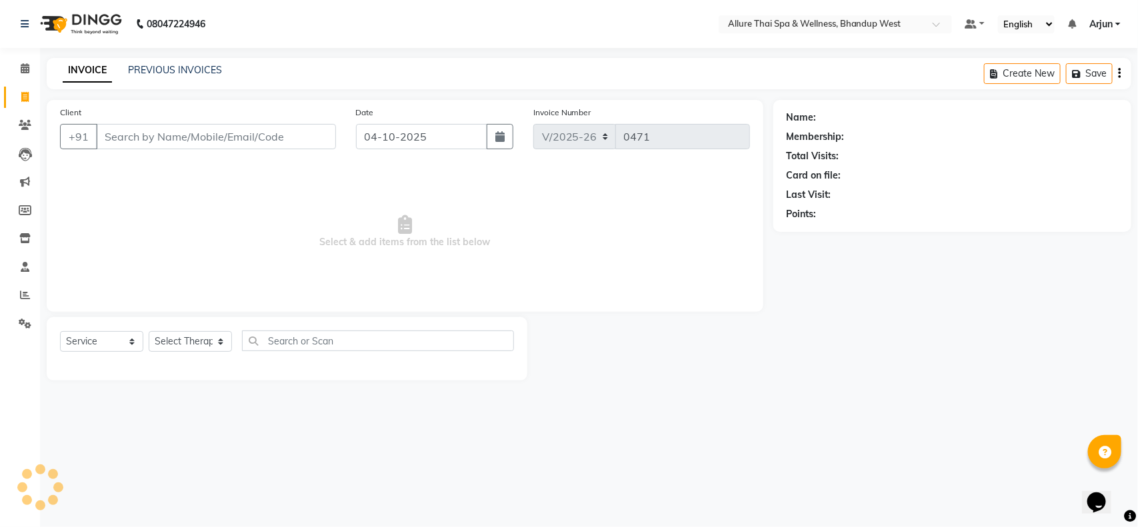
select select "package"
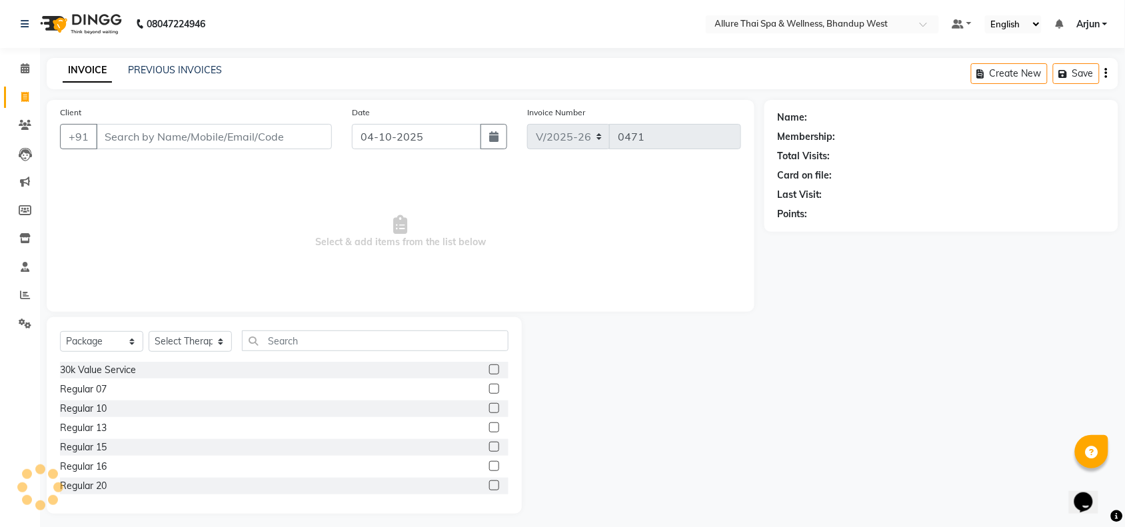
click at [147, 61] on div "INVOICE PREVIOUS INVOICES Create New Save" at bounding box center [583, 73] width 1072 height 31
click at [163, 67] on link "PREVIOUS INVOICES" at bounding box center [175, 70] width 94 height 12
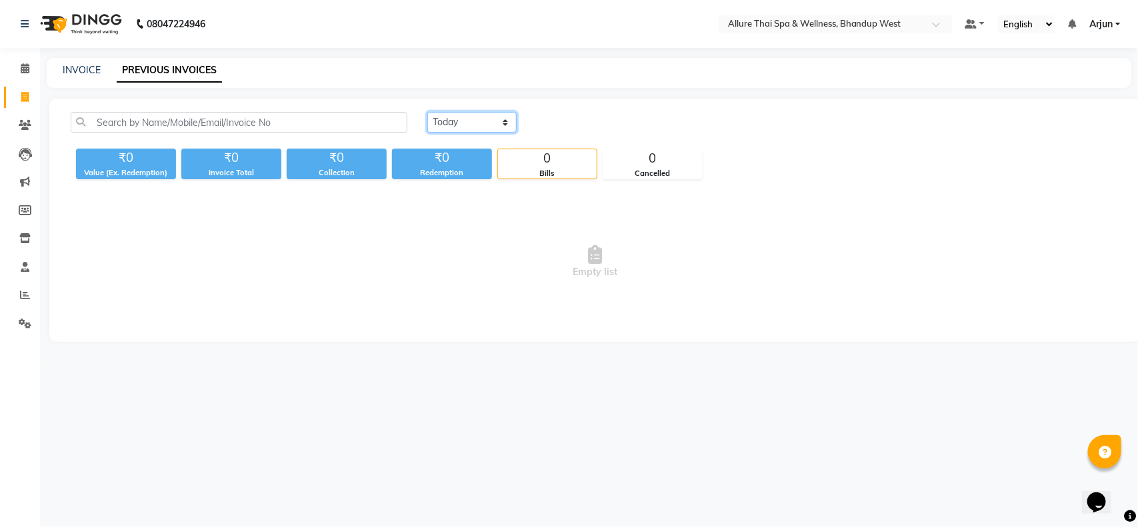
drag, startPoint x: 488, startPoint y: 123, endPoint x: 474, endPoint y: 130, distance: 15.5
click at [488, 123] on select "[DATE] [DATE] Custom Range" at bounding box center [471, 122] width 89 height 21
select select "yesterday"
click at [427, 112] on select "[DATE] [DATE] Custom Range" at bounding box center [471, 122] width 89 height 21
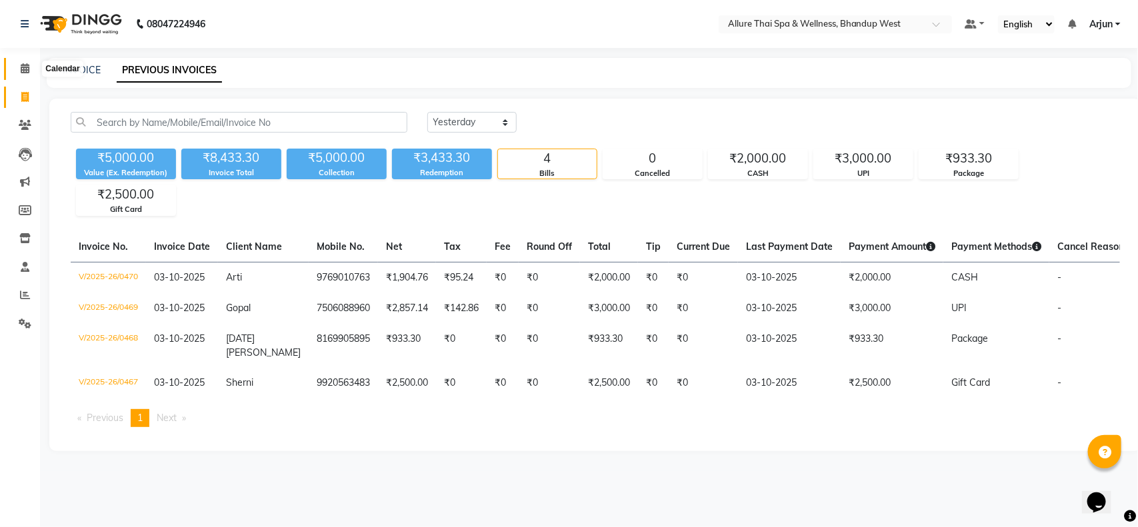
click at [21, 64] on icon at bounding box center [25, 68] width 9 height 10
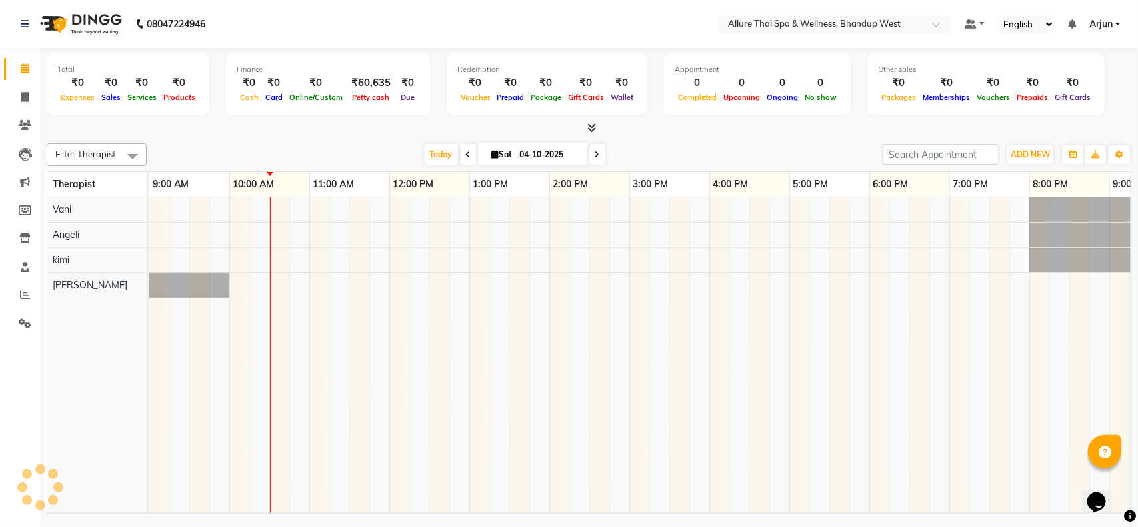
scroll to position [0, 81]
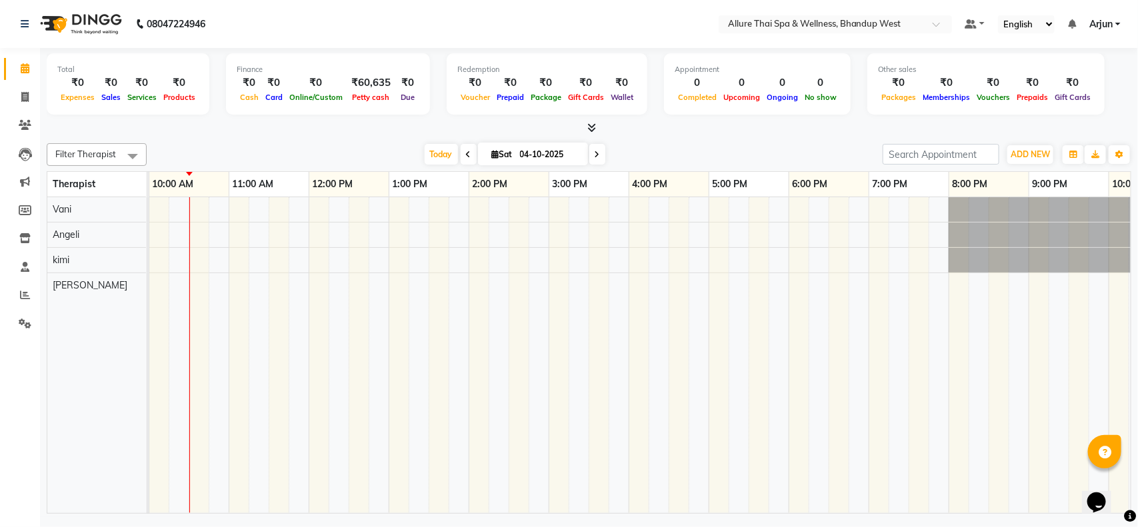
click at [593, 129] on icon at bounding box center [591, 128] width 9 height 10
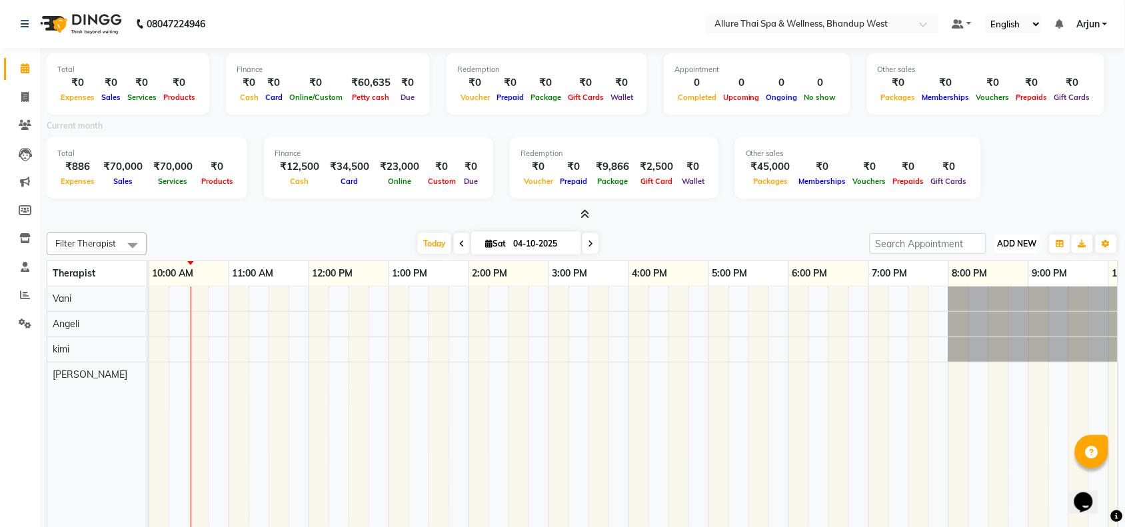
click at [1023, 247] on span "ADD NEW" at bounding box center [1017, 244] width 39 height 10
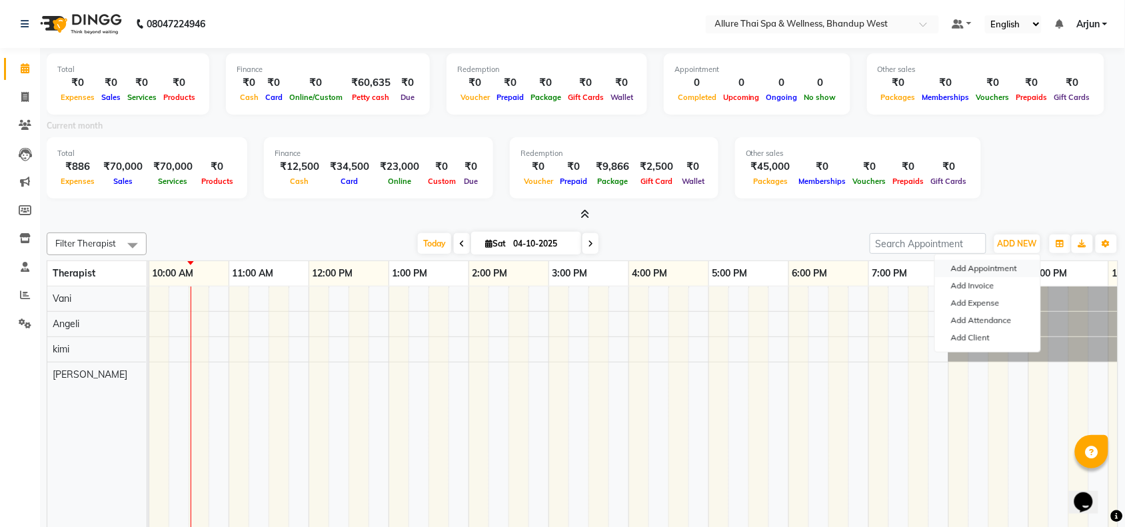
click at [1001, 271] on button "Add Appointment" at bounding box center [987, 268] width 105 height 17
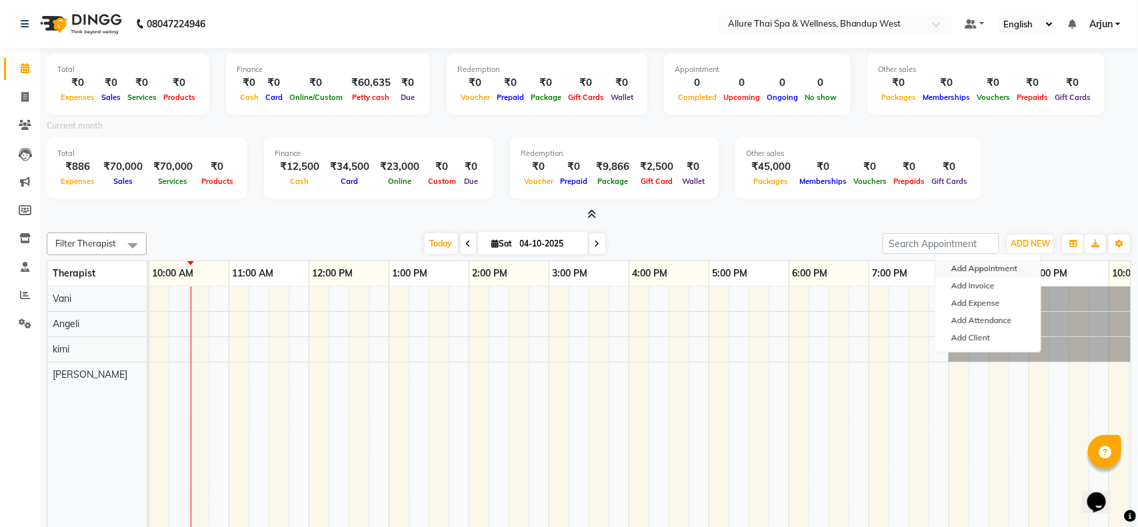
select select "tentative"
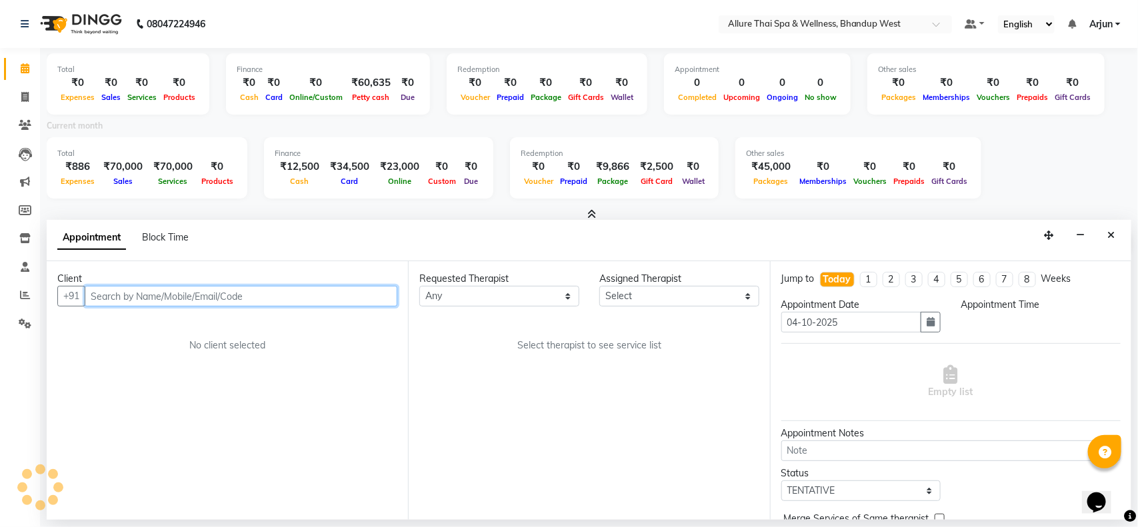
select select "600"
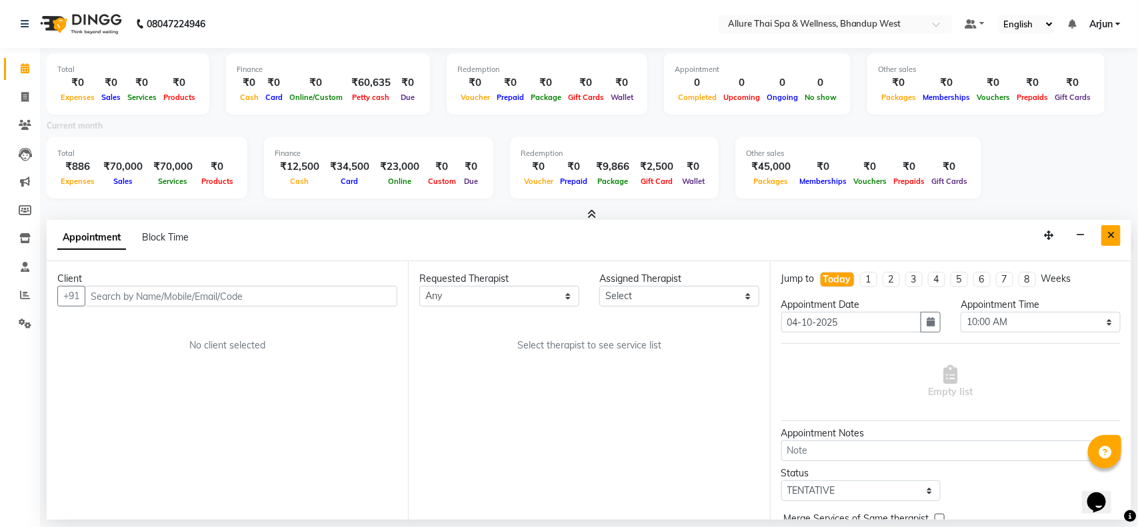
click at [1108, 235] on icon "Close" at bounding box center [1110, 235] width 7 height 9
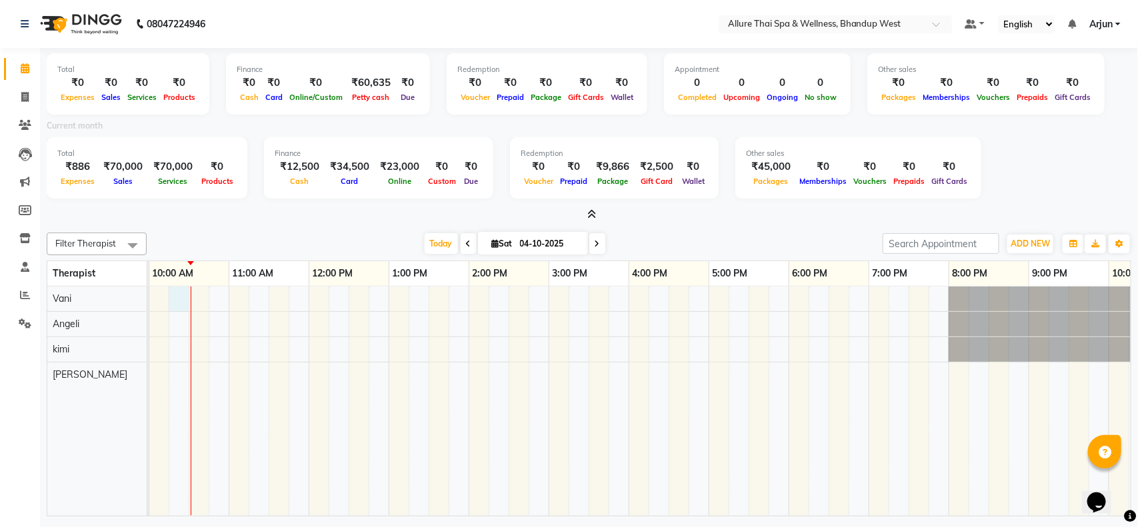
click at [178, 305] on div at bounding box center [669, 402] width 1200 height 230
select select "84286"
select select "615"
select select "tentative"
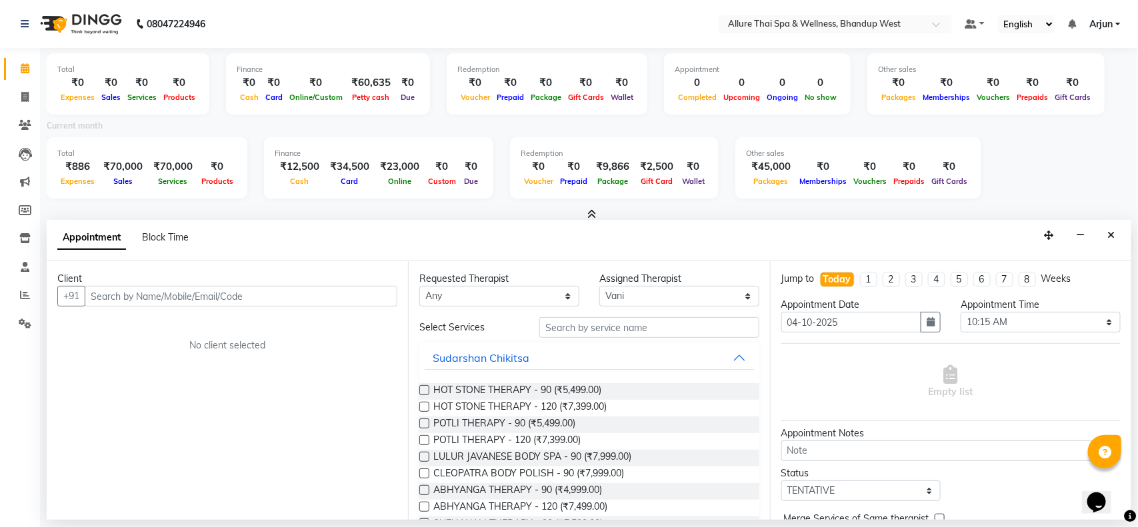
click at [239, 291] on input "text" at bounding box center [241, 296] width 313 height 21
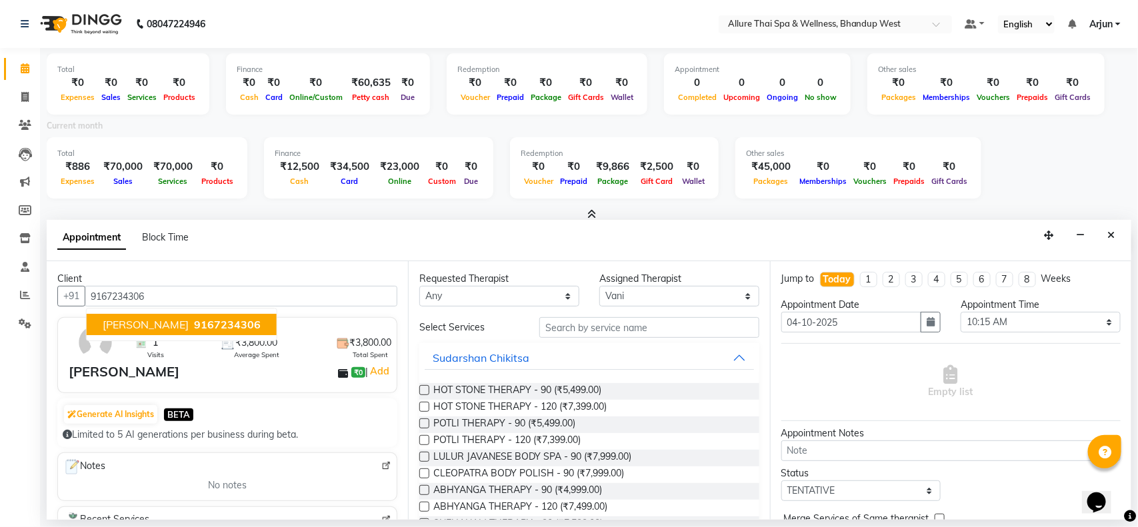
type input "9167234306"
click at [670, 328] on input "text" at bounding box center [649, 327] width 220 height 21
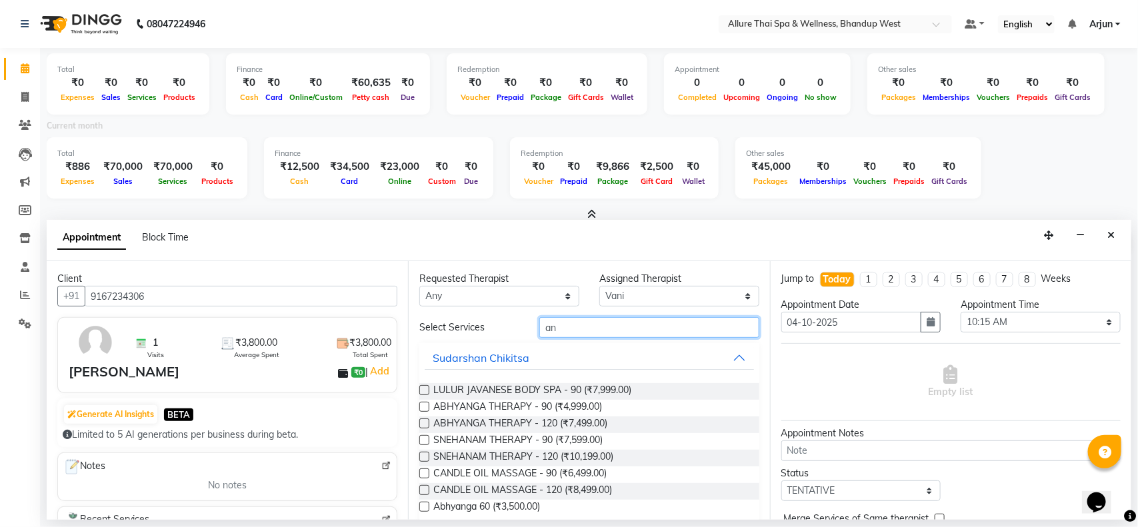
type input "a"
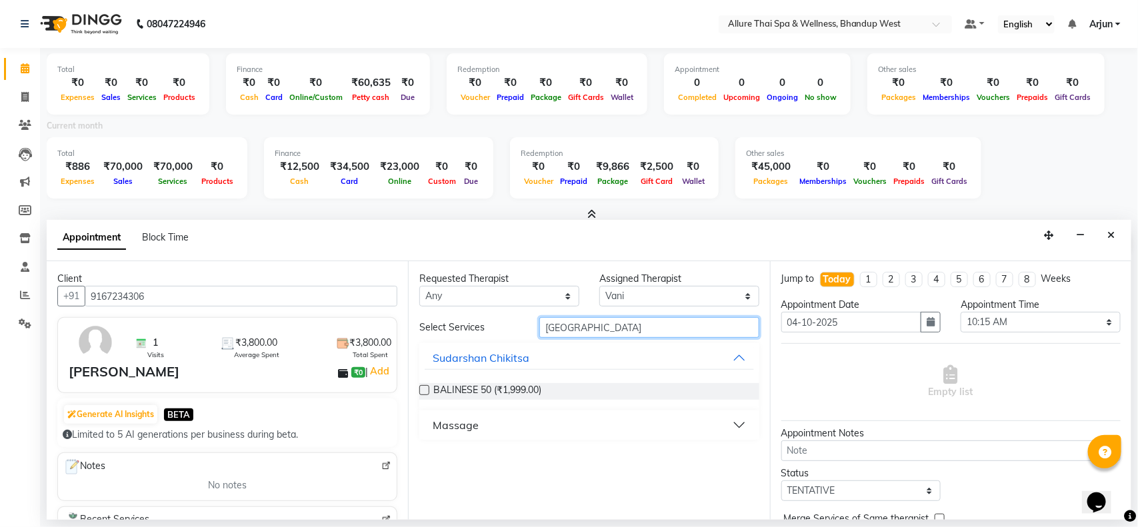
type input "[GEOGRAPHIC_DATA]"
click at [735, 420] on button "Massage" at bounding box center [589, 425] width 329 height 24
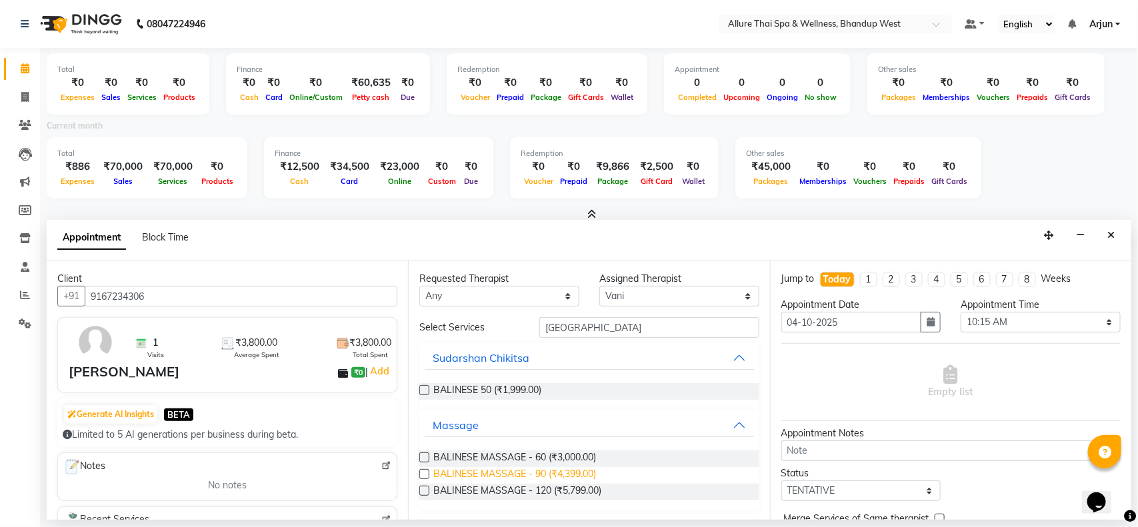
click at [569, 475] on span "BALINESE MASSAGE - 90 (₹4,399.00)" at bounding box center [514, 475] width 163 height 17
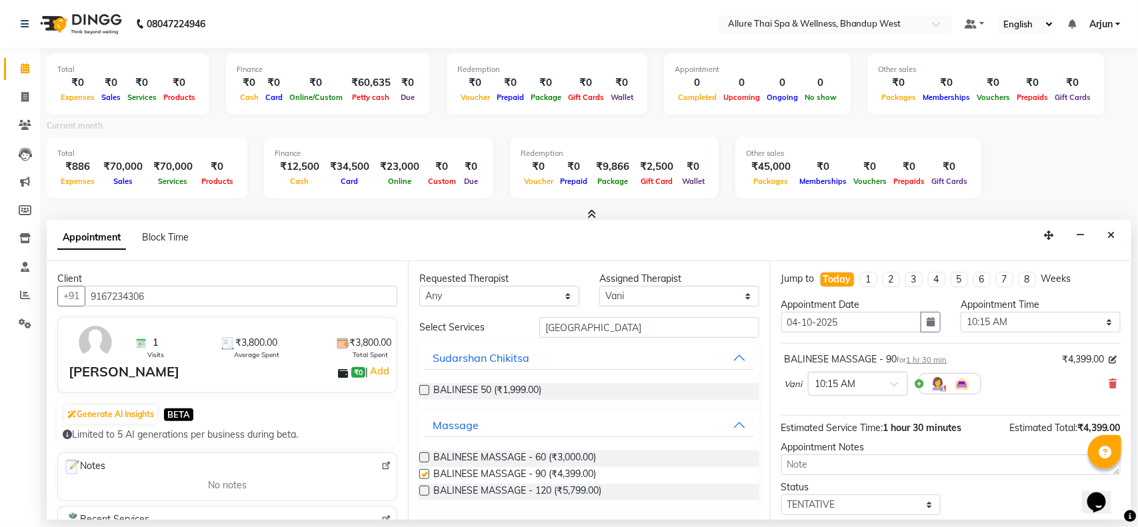
checkbox input "false"
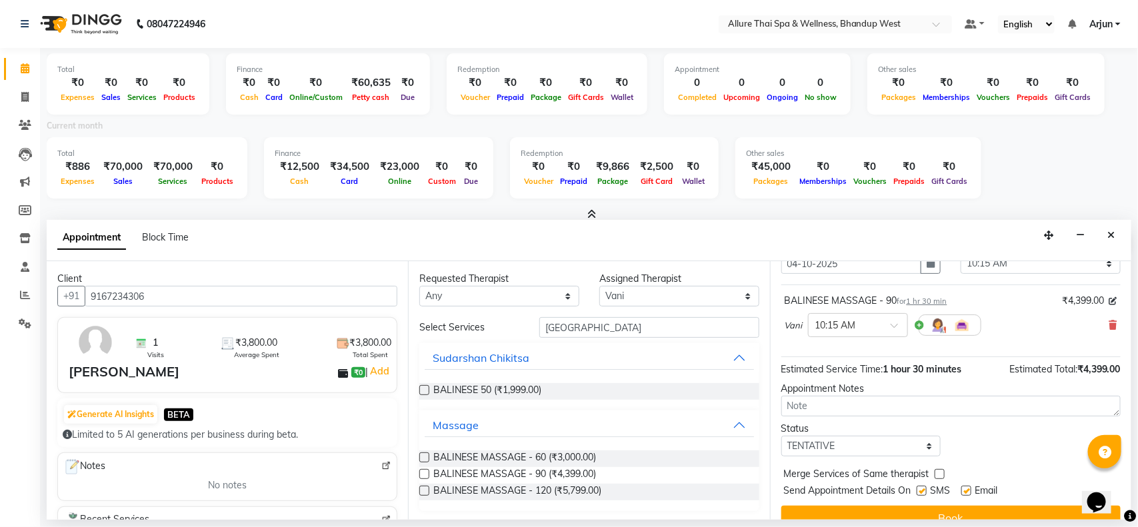
scroll to position [81, 0]
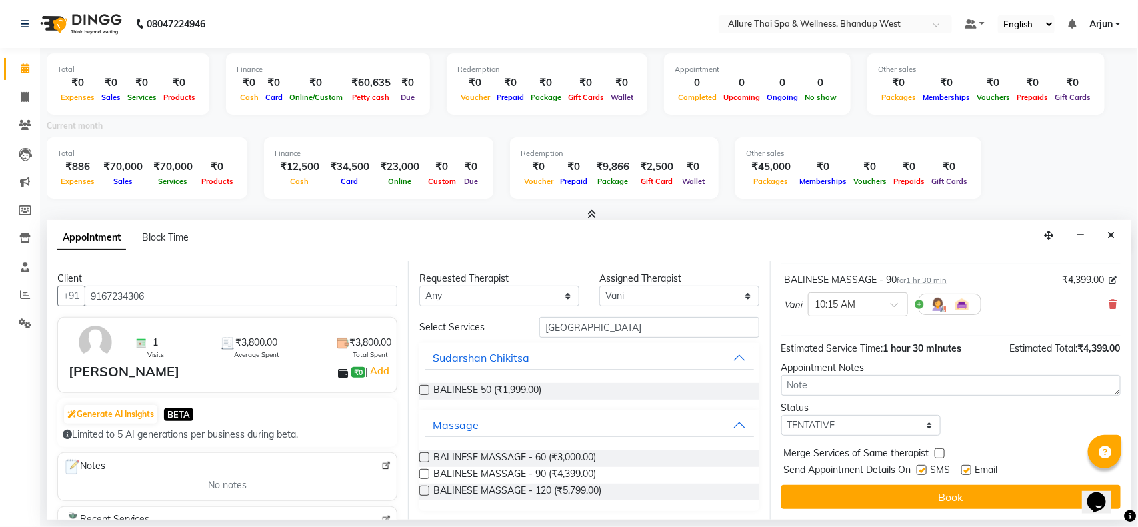
click at [922, 469] on label at bounding box center [922, 470] width 10 height 10
click at [922, 469] on input "checkbox" at bounding box center [921, 471] width 9 height 9
checkbox input "false"
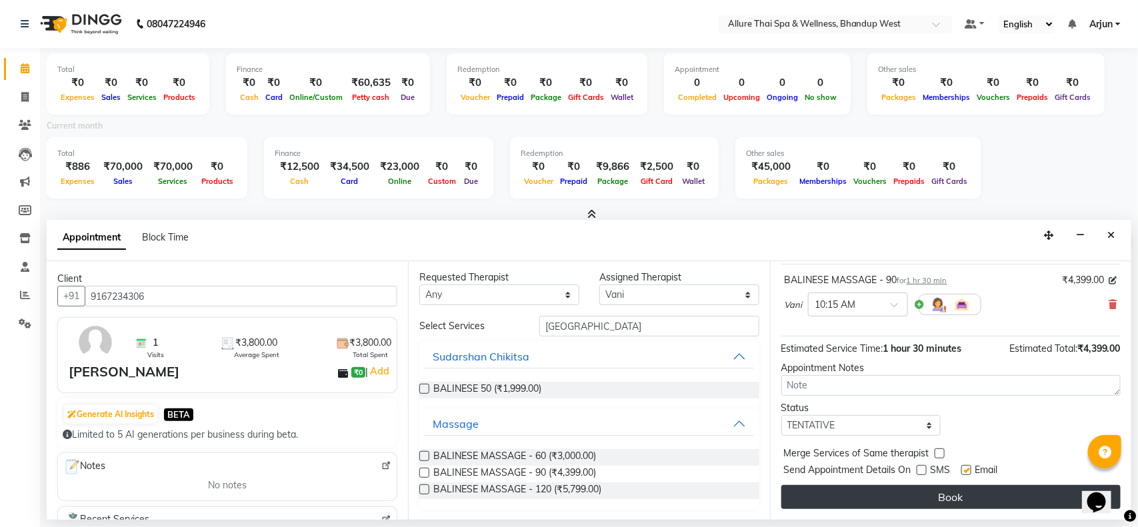
click at [932, 487] on button "Book" at bounding box center [950, 497] width 339 height 24
